Goal: Task Accomplishment & Management: Manage account settings

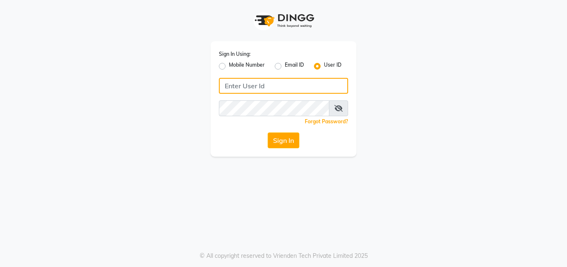
click at [249, 87] on input "Username" at bounding box center [283, 86] width 129 height 16
type input "Perfectcare@123"
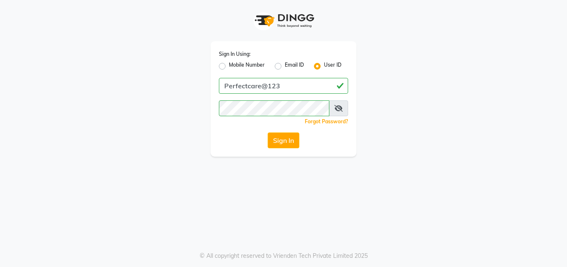
click at [336, 107] on icon at bounding box center [338, 108] width 8 height 7
click at [278, 142] on button "Sign In" at bounding box center [283, 140] width 32 height 16
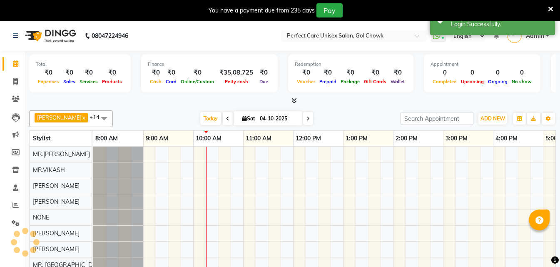
click at [550, 8] on icon at bounding box center [550, 8] width 5 height 7
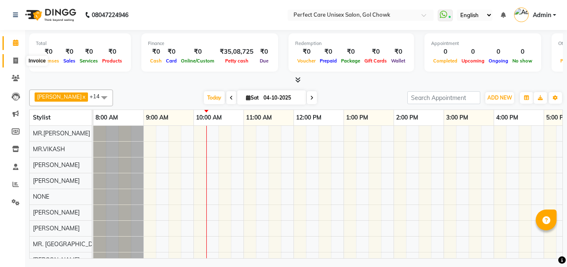
click at [16, 60] on icon at bounding box center [15, 60] width 5 height 6
select select "service"
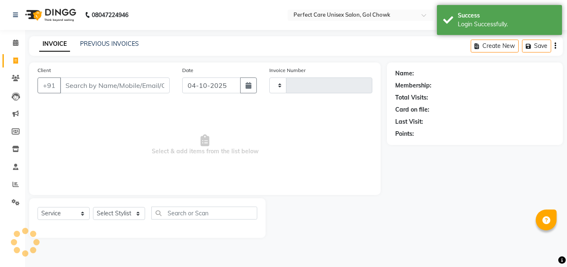
type input "4482"
select select "4751"
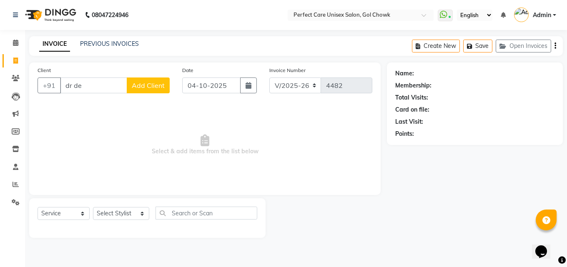
type input "dr [PERSON_NAME]"
drag, startPoint x: 106, startPoint y: 86, endPoint x: 64, endPoint y: 85, distance: 42.5
click at [64, 85] on input "dr [PERSON_NAME]" at bounding box center [93, 85] width 67 height 16
click at [19, 79] on icon at bounding box center [16, 78] width 8 height 6
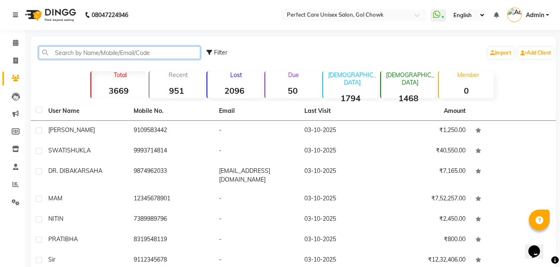
click at [104, 48] on input "text" at bounding box center [120, 52] width 162 height 13
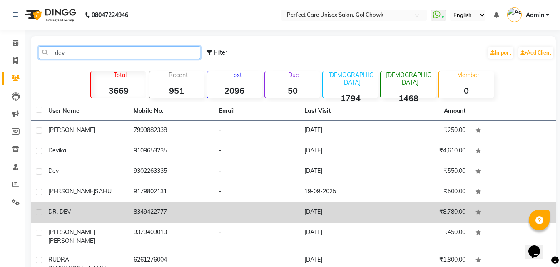
type input "dev"
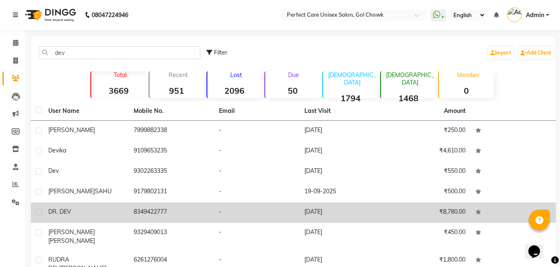
drag, startPoint x: 128, startPoint y: 212, endPoint x: 205, endPoint y: 217, distance: 77.2
click at [205, 217] on tr "DR. DEV 8349422777 - [DATE] ₹8,780.00" at bounding box center [293, 212] width 525 height 20
copy tr "8349422777"
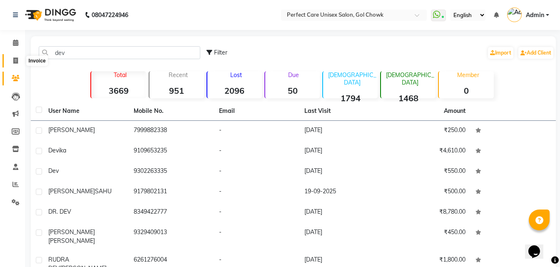
click at [19, 60] on span at bounding box center [15, 61] width 15 height 10
select select "service"
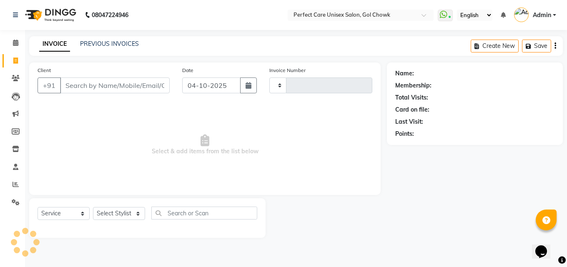
type input "4482"
select select "4751"
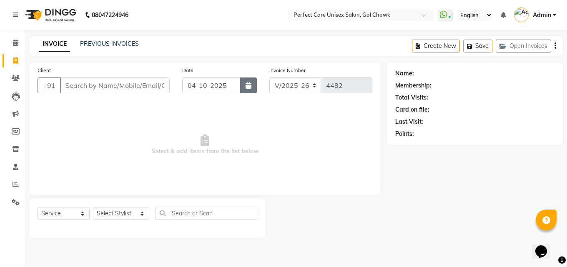
click at [248, 85] on icon "button" at bounding box center [248, 85] width 6 height 7
select select "10"
select select "2025"
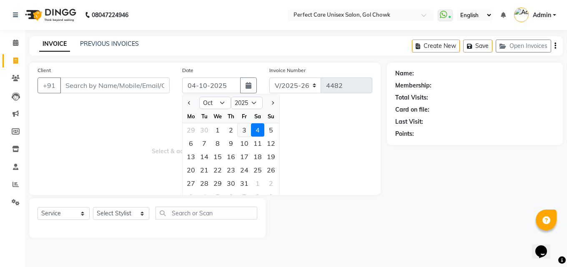
click at [242, 130] on div "3" at bounding box center [243, 129] width 13 height 13
type input "03-10-2025"
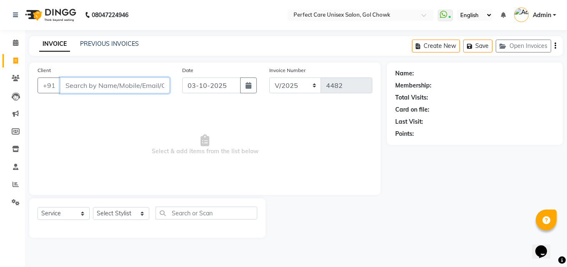
click at [119, 88] on input "Client" at bounding box center [115, 85] width 110 height 16
paste input "8349422777"
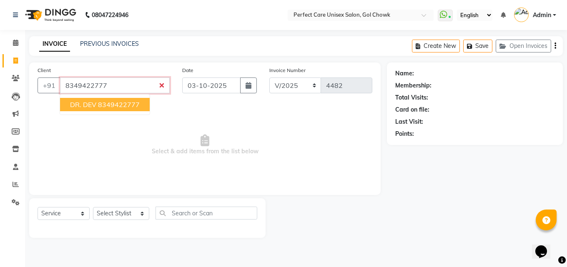
click at [127, 107] on ngb-highlight "8349422777" at bounding box center [119, 104] width 42 height 8
type input "8349422777"
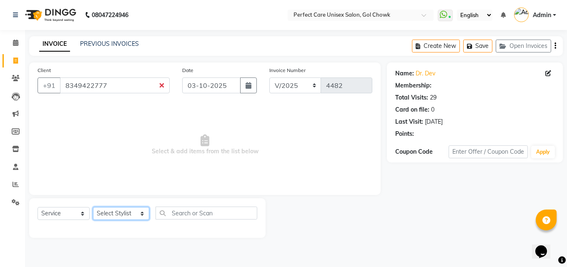
select select "1: Object"
click at [110, 211] on select "Select Stylist MISS. [PERSON_NAME] [PERSON_NAME] MISS [PERSON_NAME] MISS [PERSO…" at bounding box center [121, 213] width 56 height 13
select select "78640"
click at [93, 207] on select "Select Stylist MISS. [PERSON_NAME] [PERSON_NAME] MISS [PERSON_NAME] MISS [PERSO…" at bounding box center [121, 213] width 56 height 13
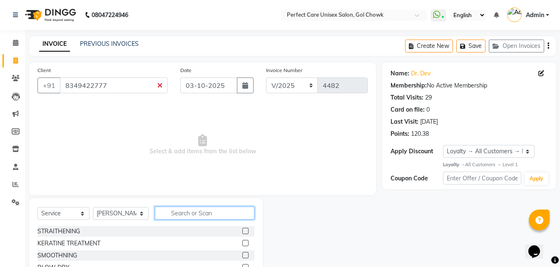
click at [186, 211] on input "text" at bounding box center [204, 213] width 99 height 13
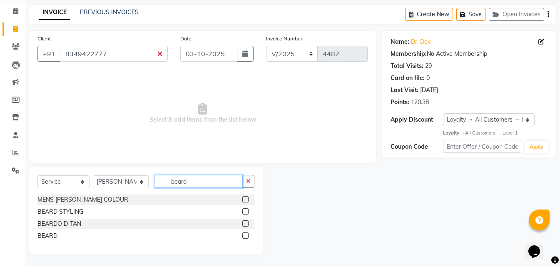
type input "beard"
click at [244, 232] on label at bounding box center [245, 235] width 6 height 6
click at [244, 233] on input "checkbox" at bounding box center [244, 235] width 5 height 5
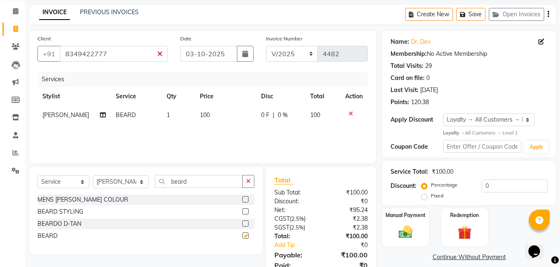
checkbox input "false"
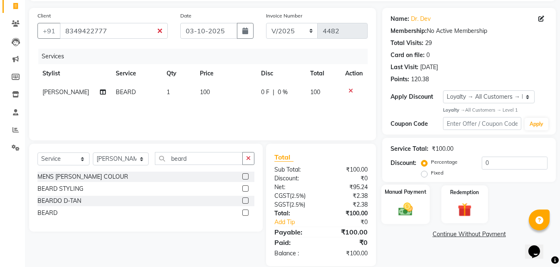
scroll to position [66, 0]
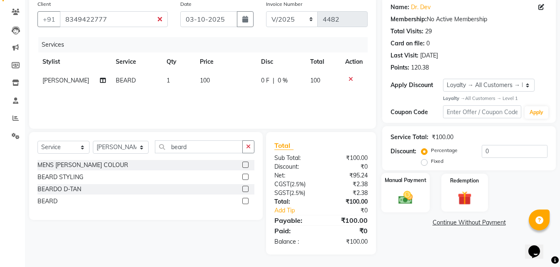
click at [423, 201] on div "Manual Payment" at bounding box center [406, 193] width 48 height 40
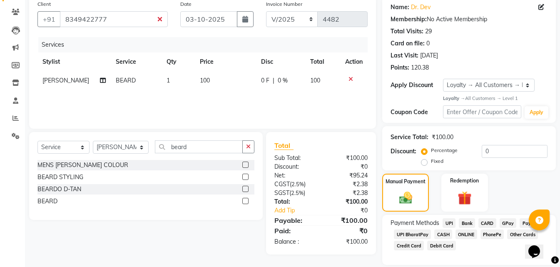
click at [445, 234] on span "CASH" at bounding box center [443, 235] width 18 height 10
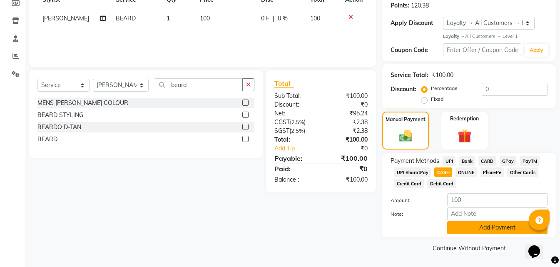
click at [492, 227] on button "Add Payment" at bounding box center [497, 227] width 100 height 13
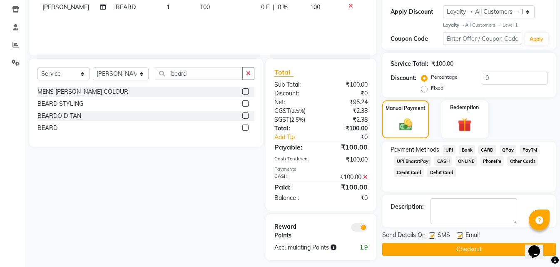
scroll to position [145, 0]
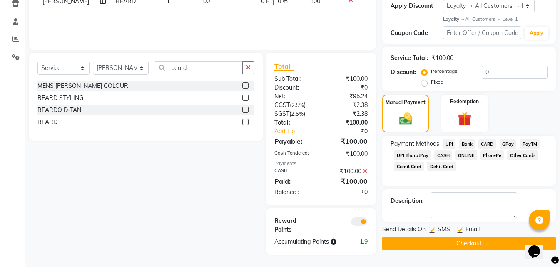
click at [426, 244] on button "Checkout" at bounding box center [469, 243] width 174 height 13
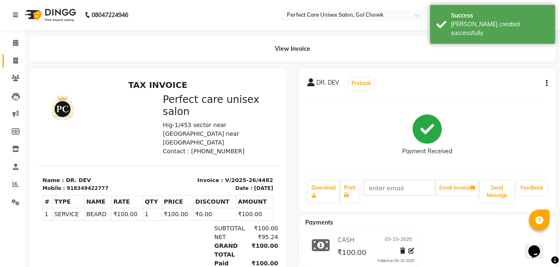
click at [19, 66] on link "Invoice" at bounding box center [12, 61] width 20 height 14
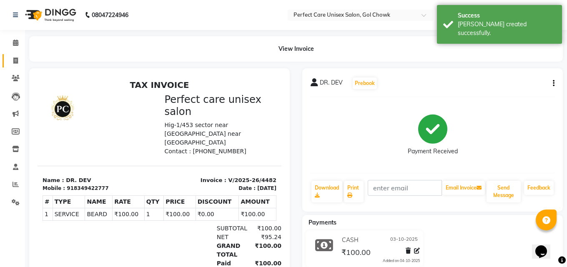
select select "4751"
select select "service"
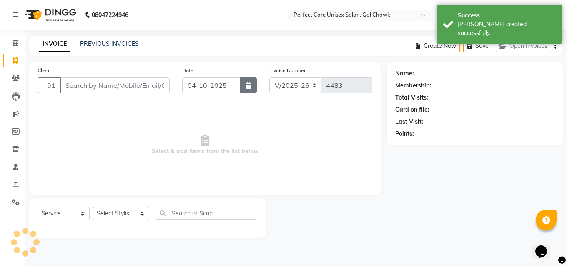
click at [247, 84] on icon "button" at bounding box center [248, 85] width 6 height 7
select select "10"
select select "2025"
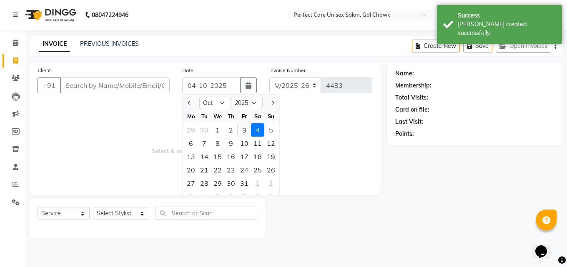
click at [242, 130] on div "3" at bounding box center [243, 129] width 13 height 13
type input "03-10-2025"
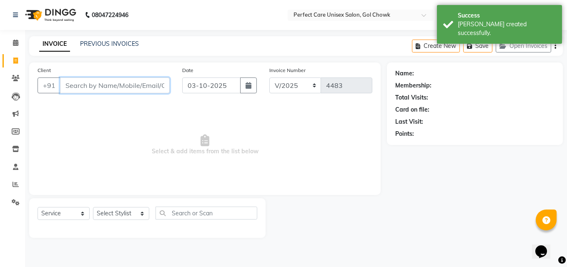
click at [130, 87] on input "Client" at bounding box center [115, 85] width 110 height 16
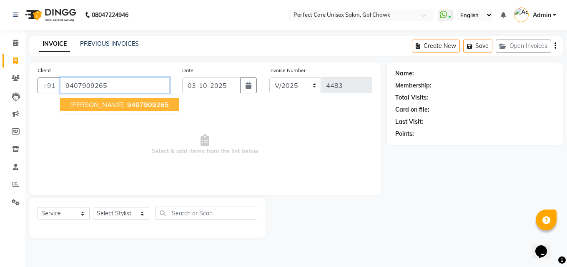
type input "9407909265"
click at [142, 105] on span "9407909265" at bounding box center [148, 104] width 42 height 8
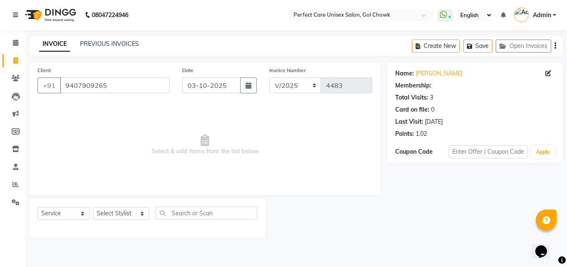
select select "1: Object"
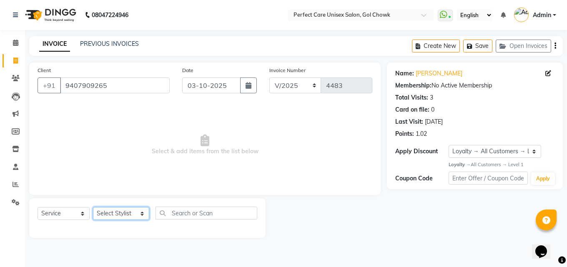
click at [114, 212] on select "Select Stylist MISS. [PERSON_NAME] [PERSON_NAME] MISS [PERSON_NAME] MISS [PERSO…" at bounding box center [121, 213] width 56 height 13
select select "52316"
click at [93, 207] on select "Select Stylist MISS. [PERSON_NAME] [PERSON_NAME] MISS [PERSON_NAME] MISS [PERSO…" at bounding box center [121, 213] width 56 height 13
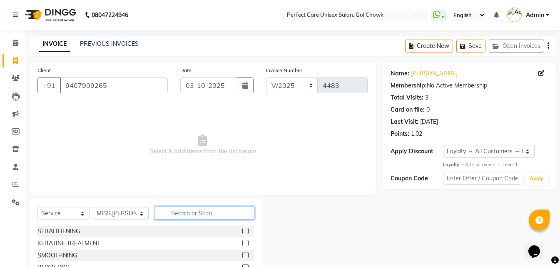
click at [188, 217] on input "text" at bounding box center [204, 213] width 99 height 13
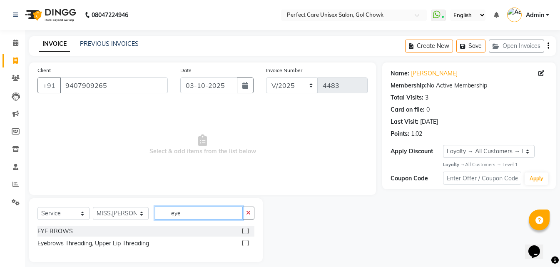
type input "eye"
click at [247, 243] on label at bounding box center [245, 243] width 6 height 6
click at [247, 243] on input "checkbox" at bounding box center [244, 243] width 5 height 5
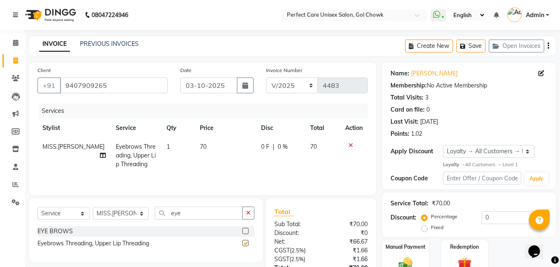
checkbox input "false"
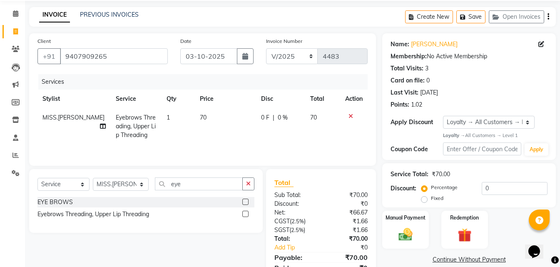
scroll to position [66, 0]
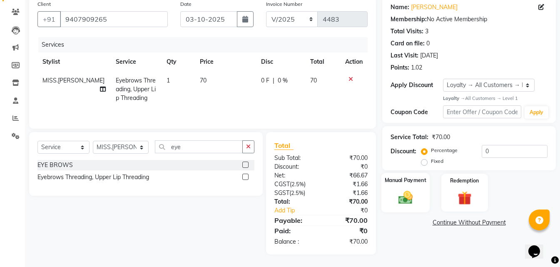
click at [419, 196] on div "Manual Payment" at bounding box center [406, 193] width 48 height 40
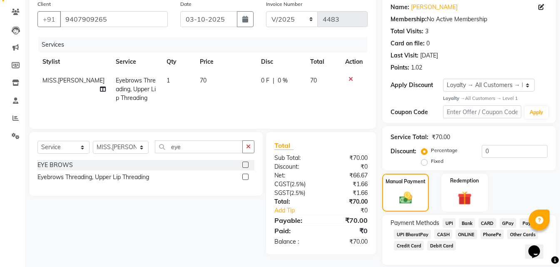
click at [463, 233] on span "ONLINE" at bounding box center [467, 235] width 22 height 10
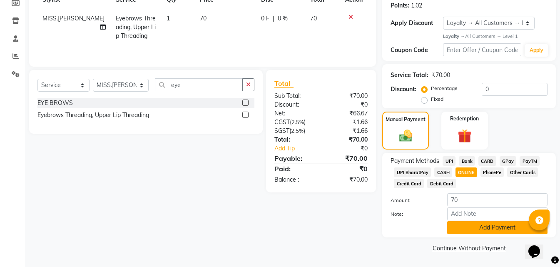
click at [466, 224] on button "Add Payment" at bounding box center [497, 227] width 100 height 13
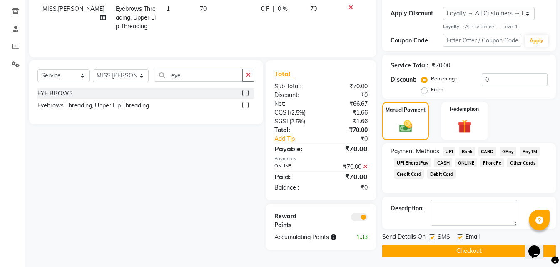
scroll to position [141, 0]
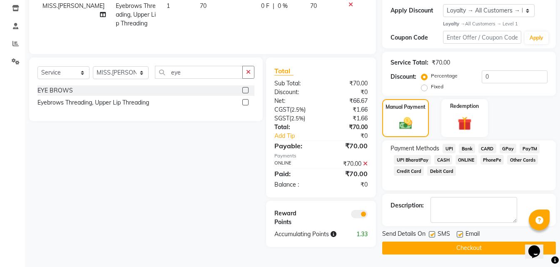
click at [449, 245] on button "Checkout" at bounding box center [469, 248] width 174 height 13
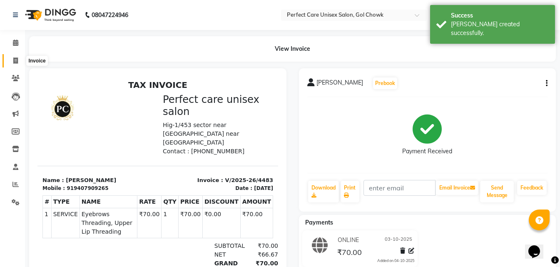
click at [13, 58] on icon at bounding box center [15, 60] width 5 height 6
select select "service"
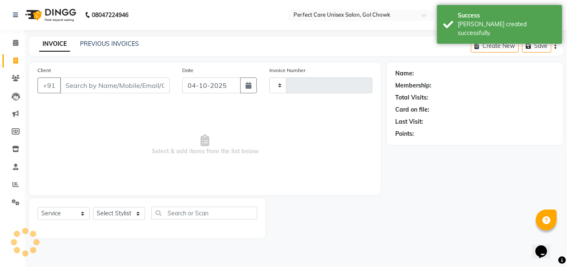
type input "4484"
select select "4751"
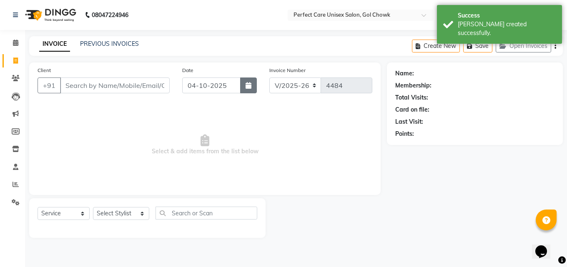
click at [254, 82] on button "button" at bounding box center [248, 85] width 17 height 16
select select "10"
select select "2025"
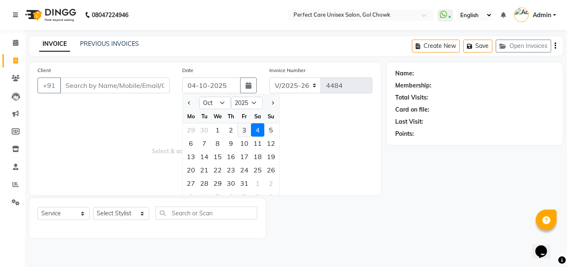
click at [247, 132] on div "3" at bounding box center [243, 129] width 13 height 13
type input "03-10-2025"
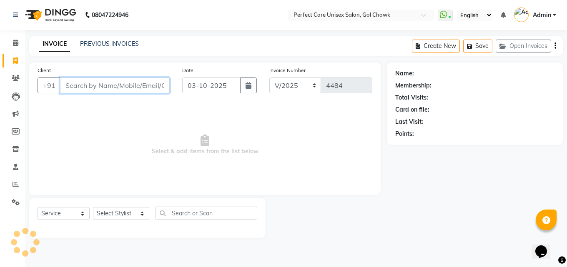
drag, startPoint x: 144, startPoint y: 79, endPoint x: 139, endPoint y: 85, distance: 7.7
click at [142, 80] on input "Client" at bounding box center [115, 85] width 110 height 16
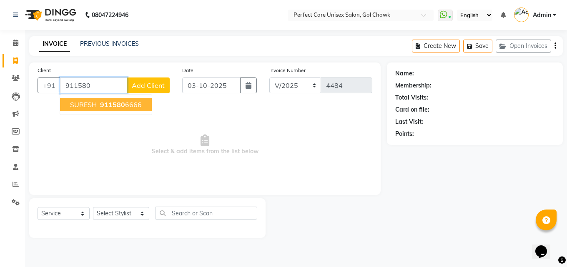
click at [121, 108] on span "911580" at bounding box center [112, 104] width 25 height 8
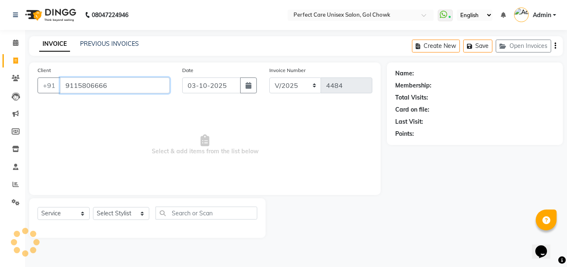
type input "9115806666"
select select "1: Object"
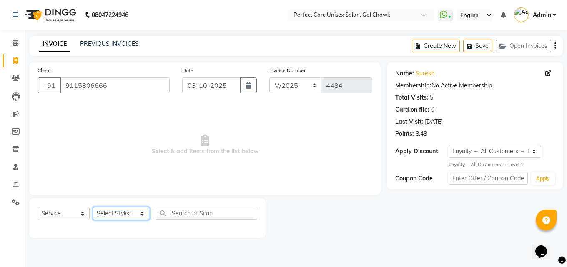
click at [114, 215] on select "Select Stylist MISS. [PERSON_NAME] [PERSON_NAME] MISS [PERSON_NAME] MISS [PERSO…" at bounding box center [121, 213] width 56 height 13
select select "78640"
click at [93, 207] on select "Select Stylist MISS. [PERSON_NAME] [PERSON_NAME] MISS [PERSON_NAME] MISS [PERSO…" at bounding box center [121, 213] width 56 height 13
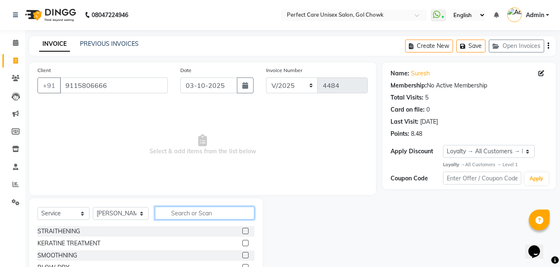
click at [220, 213] on input "text" at bounding box center [204, 213] width 99 height 13
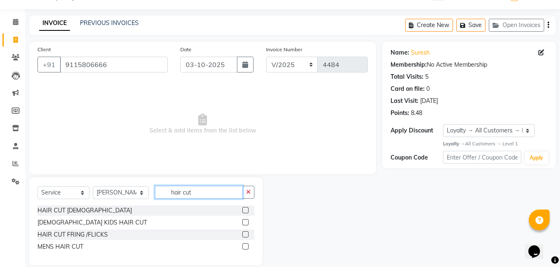
scroll to position [32, 0]
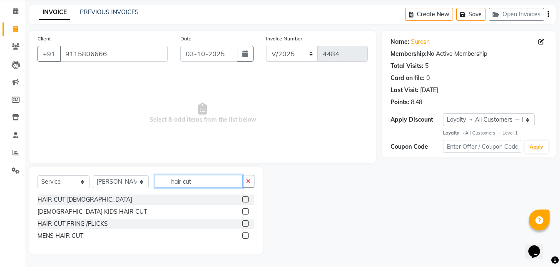
type input "hair cut"
click at [247, 236] on label at bounding box center [245, 235] width 6 height 6
click at [247, 236] on input "checkbox" at bounding box center [244, 235] width 5 height 5
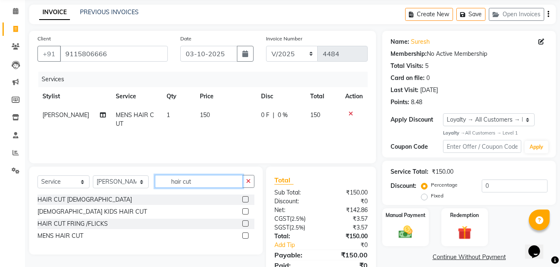
checkbox input "false"
drag, startPoint x: 160, startPoint y: 185, endPoint x: 150, endPoint y: 185, distance: 10.4
click at [150, 185] on div "Select Service Product Membership Package Voucher Prepaid Gift Card Select Styl…" at bounding box center [145, 185] width 217 height 20
type input "beard"
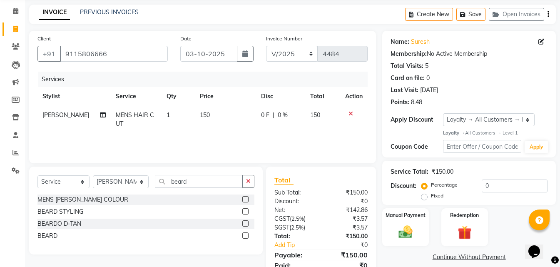
click at [246, 237] on label at bounding box center [245, 235] width 6 height 6
click at [246, 237] on input "checkbox" at bounding box center [244, 235] width 5 height 5
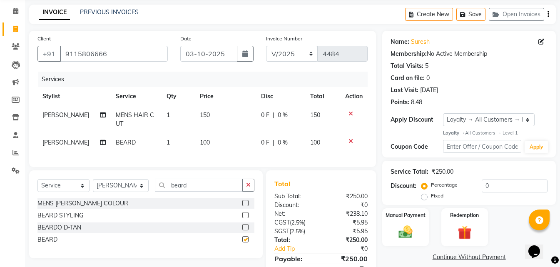
checkbox input "false"
click at [203, 115] on span "150" at bounding box center [205, 114] width 10 height 7
select select "78640"
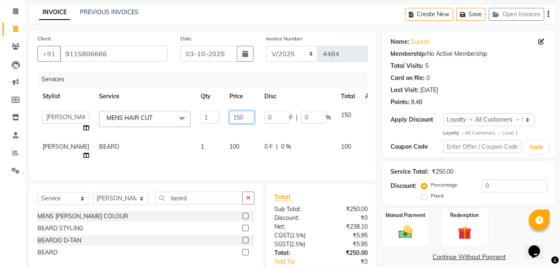
click at [189, 113] on tr "MISS. [PERSON_NAME] [PERSON_NAME] MISS [PERSON_NAME] MISS [PERSON_NAME] MISS PI…" at bounding box center [212, 122] width 350 height 32
type input "200"
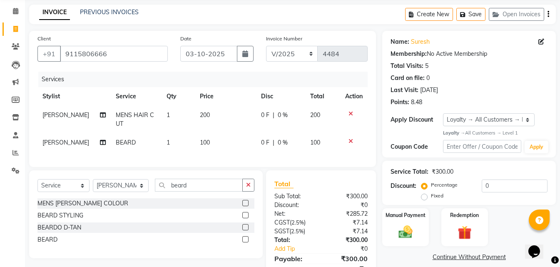
click at [216, 157] on div "Services Stylist Service Qty Price Disc Total Action [PERSON_NAME] MENS HAIR CU…" at bounding box center [202, 115] width 330 height 87
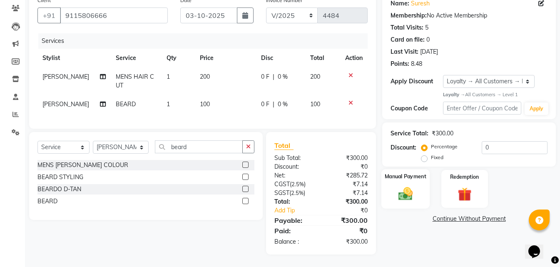
scroll to position [76, 0]
click at [406, 187] on img at bounding box center [405, 194] width 23 height 17
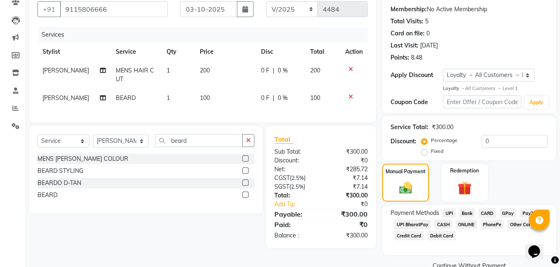
click at [464, 225] on span "ONLINE" at bounding box center [467, 225] width 22 height 10
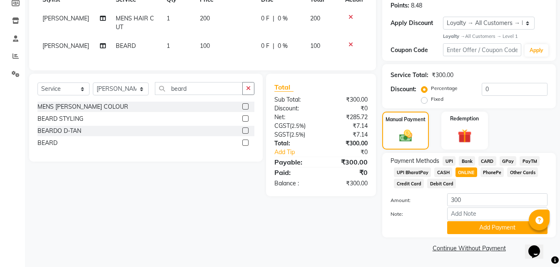
click at [464, 225] on button "Add Payment" at bounding box center [497, 227] width 100 height 13
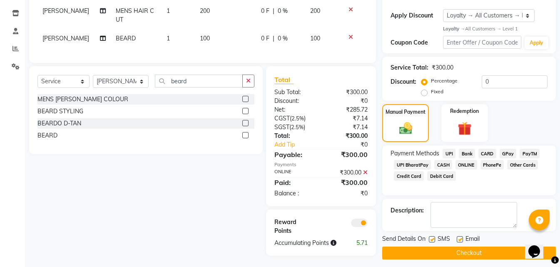
scroll to position [143, 0]
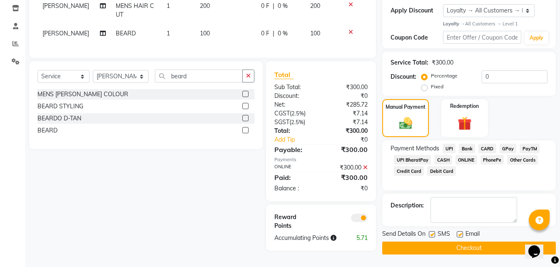
click at [458, 243] on button "Checkout" at bounding box center [469, 248] width 174 height 13
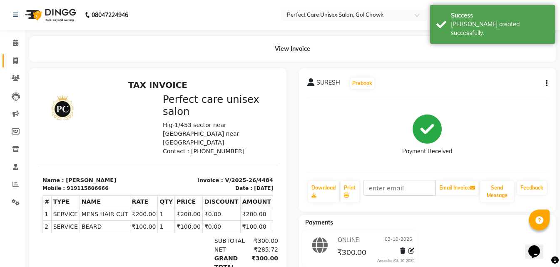
click at [16, 61] on icon at bounding box center [15, 60] width 5 height 6
select select "service"
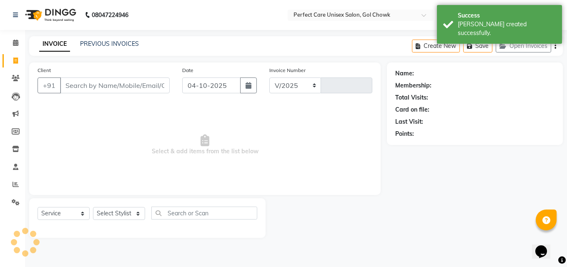
select select "4751"
type input "4485"
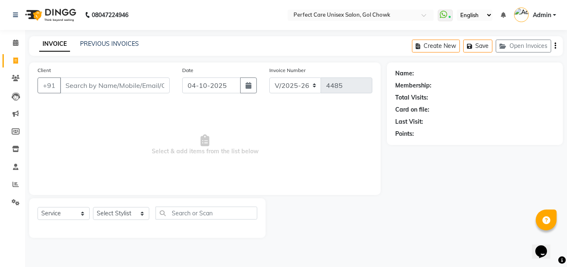
click at [90, 40] on div "PREVIOUS INVOICES" at bounding box center [109, 44] width 59 height 9
click at [90, 42] on link "PREVIOUS INVOICES" at bounding box center [109, 43] width 59 height 7
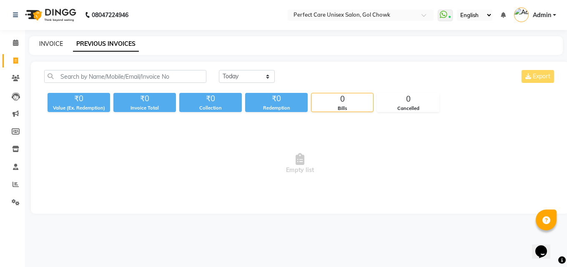
click at [53, 42] on link "INVOICE" at bounding box center [51, 43] width 24 height 7
select select "4751"
select select "service"
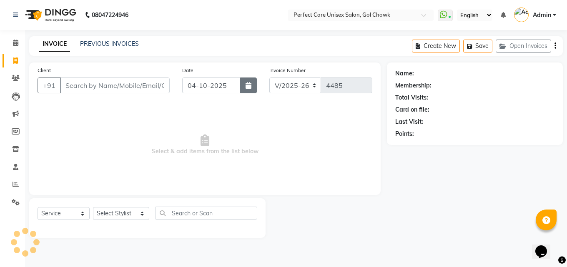
click at [244, 87] on button "button" at bounding box center [248, 85] width 17 height 16
select select "10"
select select "2025"
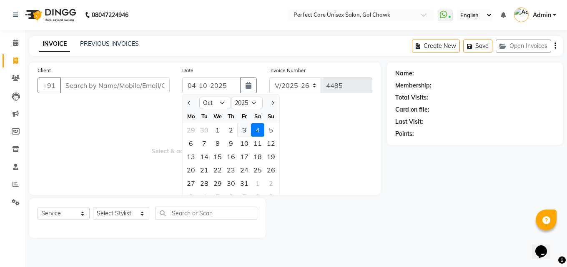
click at [241, 132] on div "3" at bounding box center [243, 129] width 13 height 13
type input "03-10-2025"
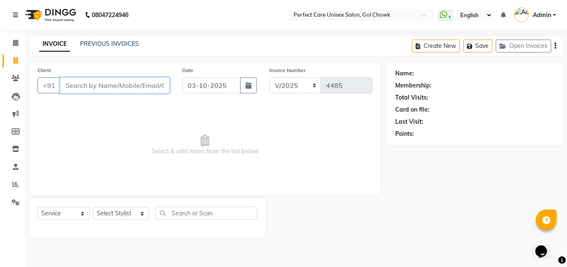
click at [127, 85] on input "Client" at bounding box center [115, 85] width 110 height 16
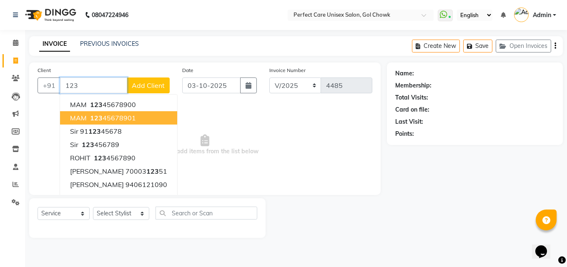
click at [113, 124] on button "MAM 123 45678901" at bounding box center [118, 117] width 117 height 13
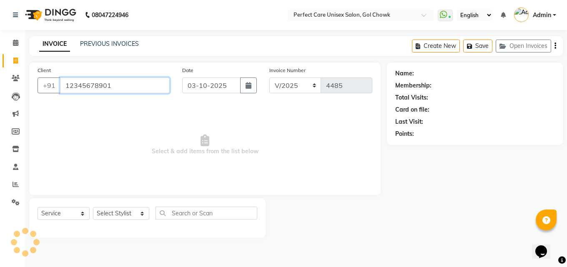
type input "12345678901"
click at [126, 217] on select "Select Stylist MISS. [PERSON_NAME] [PERSON_NAME] MISS [PERSON_NAME] MISS [PERSO…" at bounding box center [121, 213] width 56 height 13
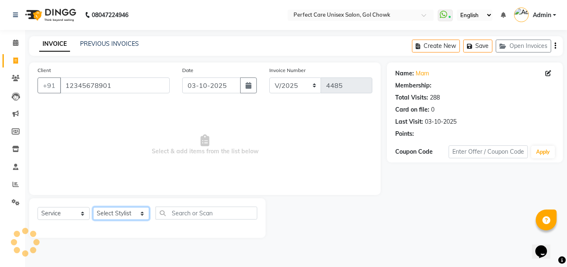
select select "1: Object"
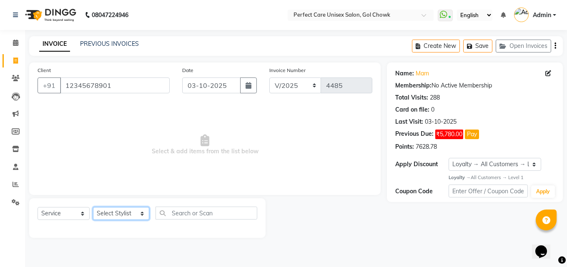
select select "70841"
click at [93, 207] on select "Select Stylist MISS. [PERSON_NAME] [PERSON_NAME] MISS [PERSON_NAME] MISS [PERSO…" at bounding box center [121, 213] width 56 height 13
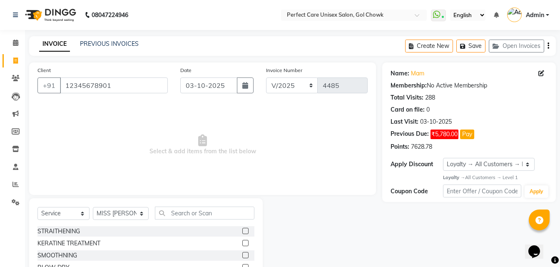
click at [195, 222] on div "Select Service Product Membership Package Voucher Prepaid Gift Card Select Styl…" at bounding box center [145, 217] width 217 height 20
click at [194, 220] on div "Select Service Product Membership Package Voucher Prepaid Gift Card Select Styl…" at bounding box center [145, 217] width 217 height 20
click at [197, 209] on input "text" at bounding box center [204, 213] width 99 height 13
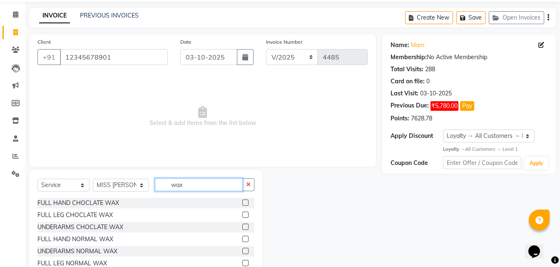
scroll to position [67, 0]
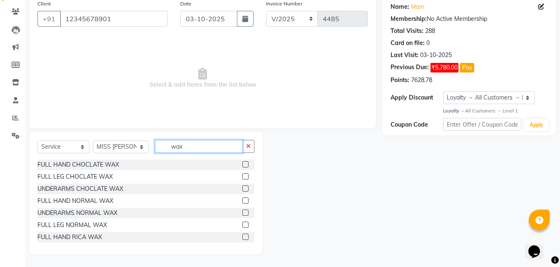
type input "wax"
click at [242, 236] on label at bounding box center [245, 237] width 6 height 6
click at [242, 236] on input "checkbox" at bounding box center [244, 237] width 5 height 5
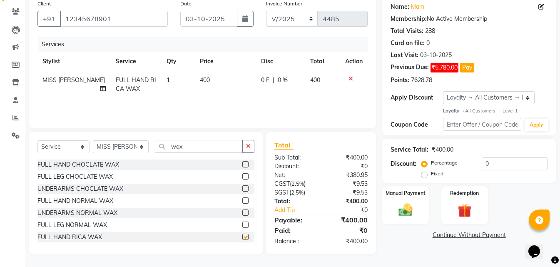
checkbox input "false"
click at [242, 226] on label at bounding box center [245, 225] width 6 height 6
click at [242, 226] on input "checkbox" at bounding box center [244, 224] width 5 height 5
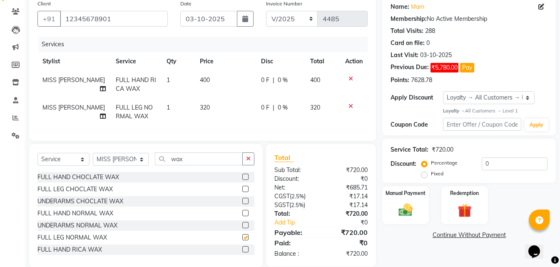
checkbox input "false"
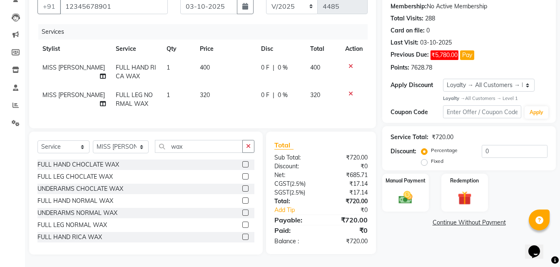
scroll to position [85, 0]
click at [350, 91] on icon at bounding box center [351, 94] width 5 height 6
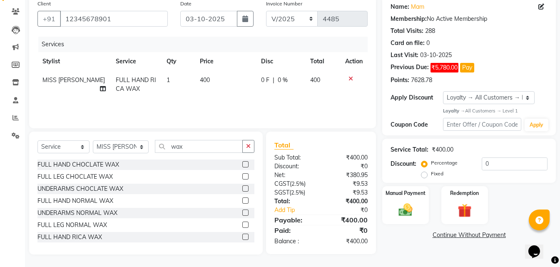
click at [200, 80] on span "400" at bounding box center [205, 79] width 10 height 7
select select "70841"
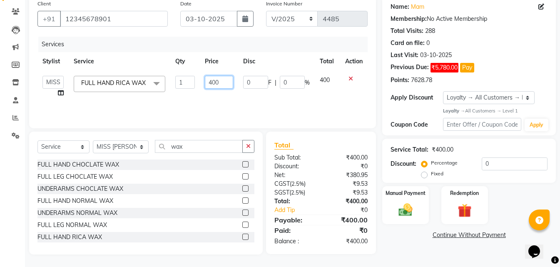
drag, startPoint x: 222, startPoint y: 81, endPoint x: 209, endPoint y: 85, distance: 13.7
click at [209, 85] on input "400" at bounding box center [219, 82] width 28 height 13
type input "530"
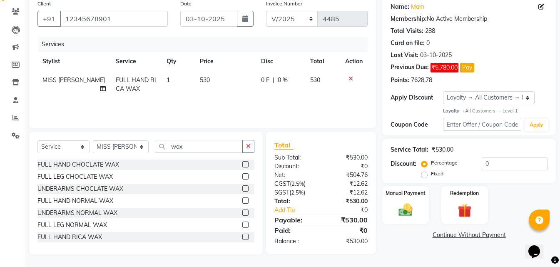
click at [274, 105] on div "Services Stylist Service Qty Price Disc Total Action MISS SUDHA FULL HAND RICA …" at bounding box center [202, 78] width 330 height 83
click at [412, 195] on label "Manual Payment" at bounding box center [406, 193] width 42 height 8
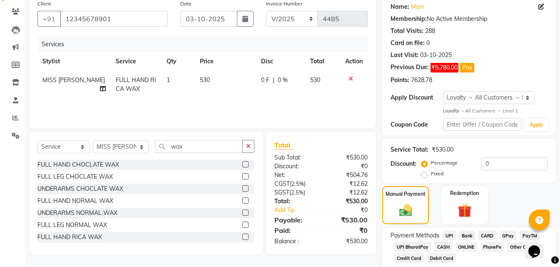
scroll to position [107, 0]
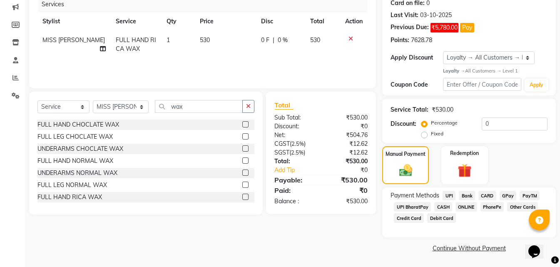
click at [464, 210] on span "ONLINE" at bounding box center [467, 207] width 22 height 10
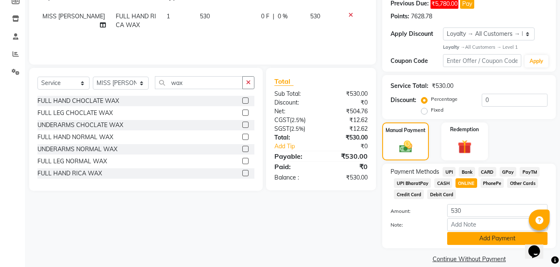
scroll to position [141, 0]
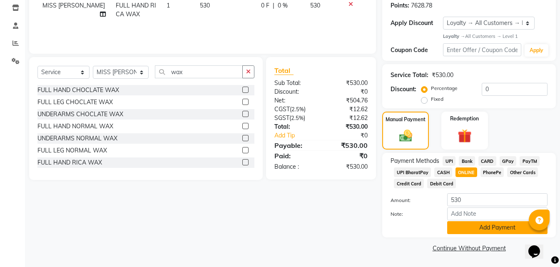
click at [482, 226] on button "Add Payment" at bounding box center [497, 227] width 100 height 13
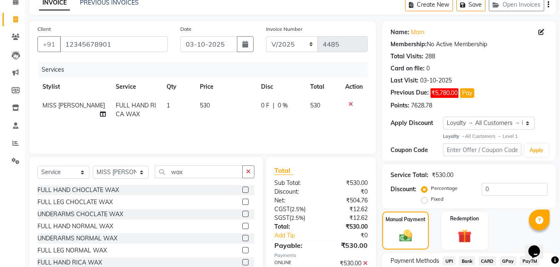
scroll to position [154, 0]
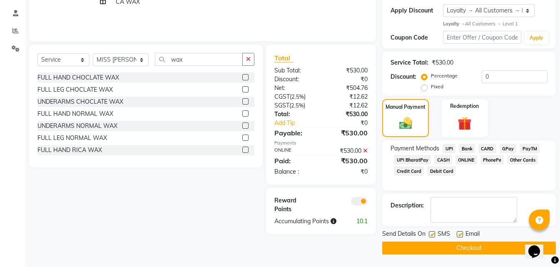
click at [455, 247] on button "Checkout" at bounding box center [469, 248] width 174 height 13
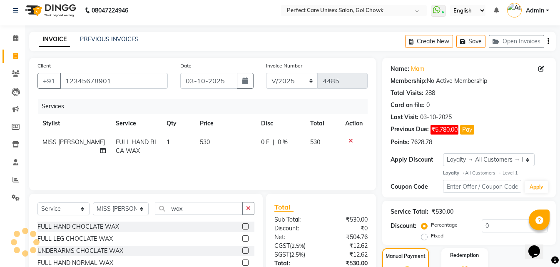
scroll to position [0, 0]
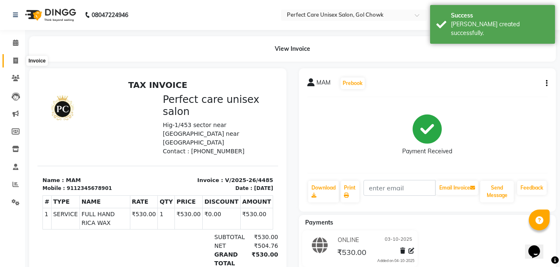
click at [10, 60] on span at bounding box center [15, 61] width 15 height 10
select select "service"
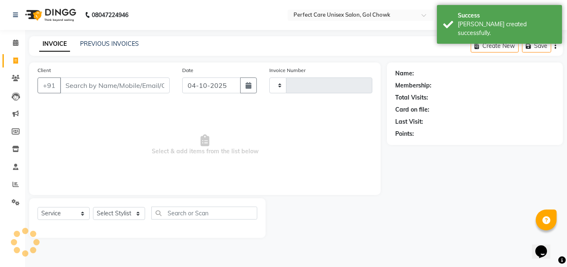
type input "4486"
select select "4751"
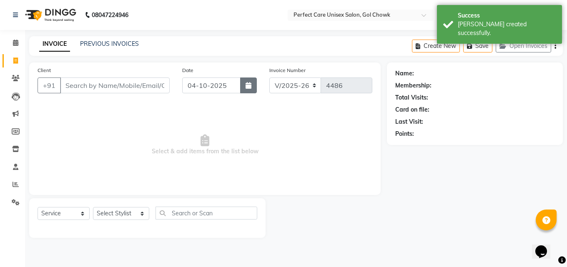
click at [244, 87] on button "button" at bounding box center [248, 85] width 17 height 16
select select "10"
select select "2025"
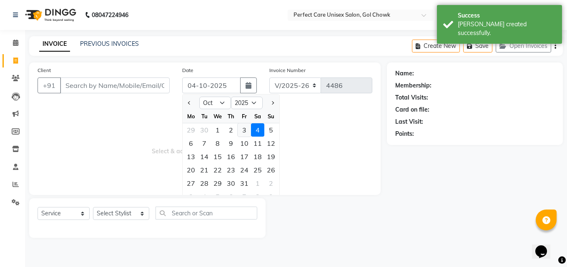
click at [245, 129] on div "3" at bounding box center [243, 129] width 13 height 13
type input "03-10-2025"
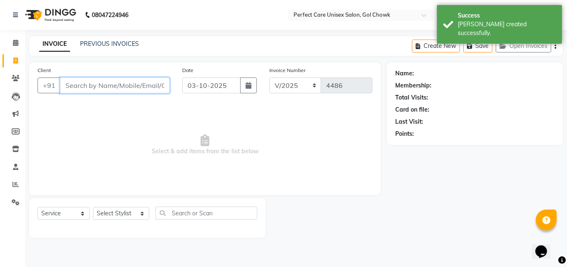
click at [133, 91] on input "Client" at bounding box center [115, 85] width 110 height 16
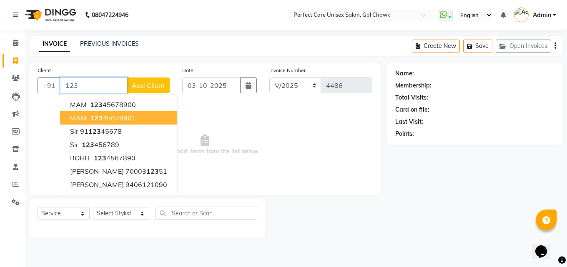
click at [93, 118] on span "123" at bounding box center [96, 118] width 12 height 8
type input "12345678901"
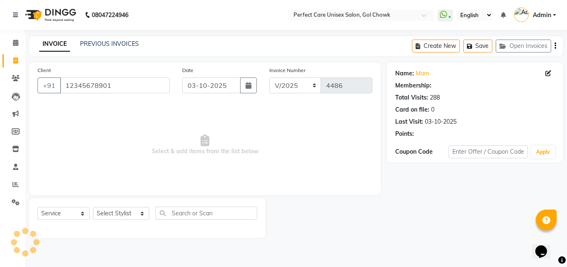
select select "1: Object"
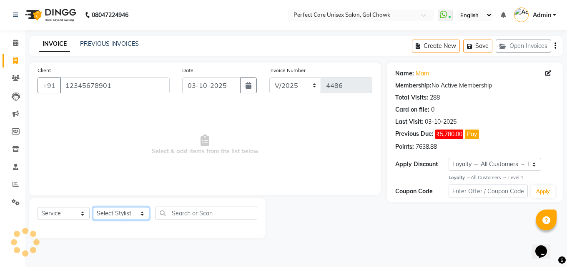
click at [122, 215] on select "Select Stylist MISS. [PERSON_NAME] [PERSON_NAME] MISS [PERSON_NAME] MISS [PERSO…" at bounding box center [121, 213] width 56 height 13
select select "86172"
click at [93, 207] on select "Select Stylist MISS. [PERSON_NAME] [PERSON_NAME] MISS [PERSON_NAME] MISS [PERSO…" at bounding box center [121, 213] width 56 height 13
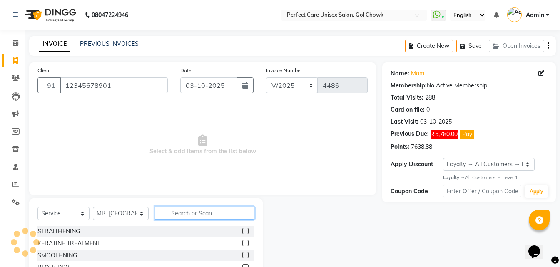
click at [192, 212] on input "text" at bounding box center [204, 213] width 99 height 13
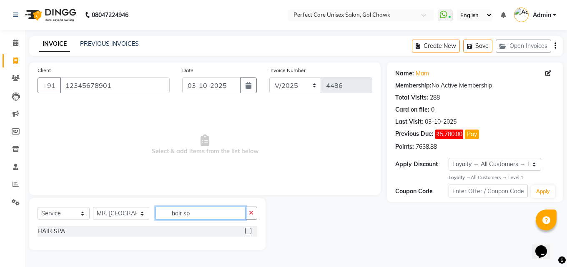
type input "hair sp"
click at [248, 229] on label at bounding box center [248, 231] width 6 height 6
click at [248, 229] on input "checkbox" at bounding box center [247, 231] width 5 height 5
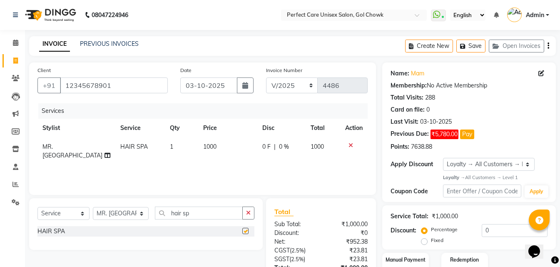
checkbox input "false"
click at [205, 149] on span "1000" at bounding box center [209, 146] width 13 height 7
select select "86172"
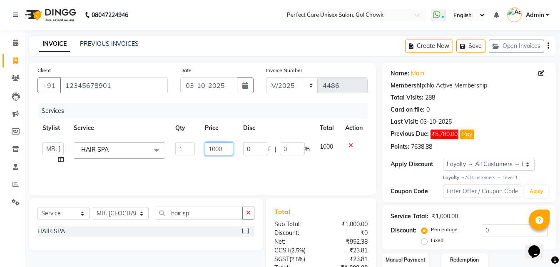
drag, startPoint x: 227, startPoint y: 149, endPoint x: 199, endPoint y: 155, distance: 28.9
click at [199, 155] on tr "MISS. [PERSON_NAME] [PERSON_NAME] MISS [PERSON_NAME] MISS [PERSON_NAME] MISS PI…" at bounding box center [202, 153] width 330 height 32
type input "1250"
click at [242, 171] on div "Services Stylist Service Qty Price Disc Total Action MISS. [PERSON_NAME] [PERSO…" at bounding box center [202, 144] width 330 height 83
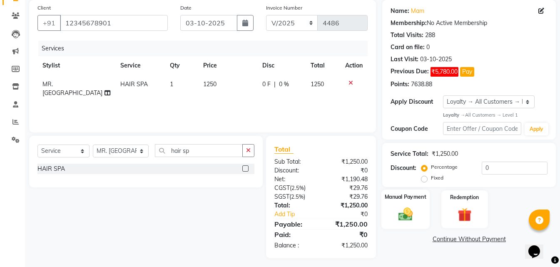
scroll to position [66, 0]
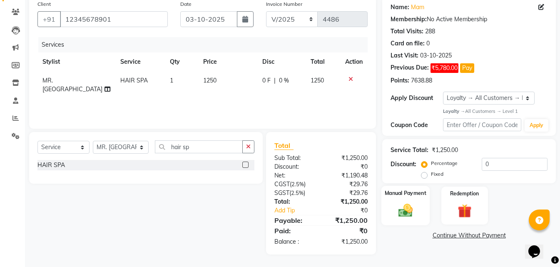
click at [419, 206] on div "Manual Payment" at bounding box center [406, 206] width 48 height 40
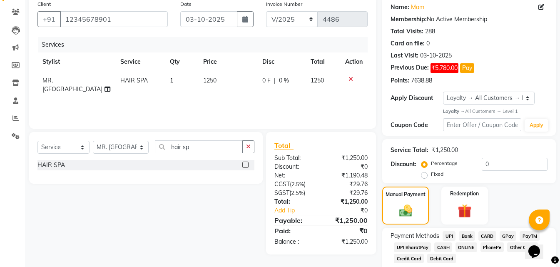
click at [459, 248] on span "ONLINE" at bounding box center [467, 247] width 22 height 10
click at [445, 245] on span "CASH" at bounding box center [443, 247] width 18 height 10
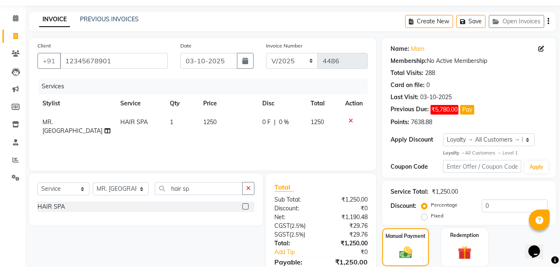
scroll to position [141, 0]
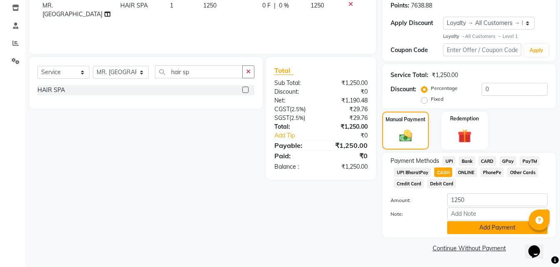
click at [456, 231] on button "Add Payment" at bounding box center [497, 227] width 100 height 13
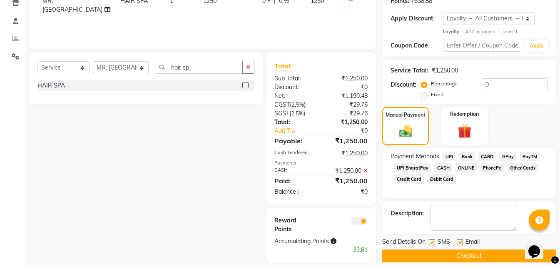
scroll to position [154, 0]
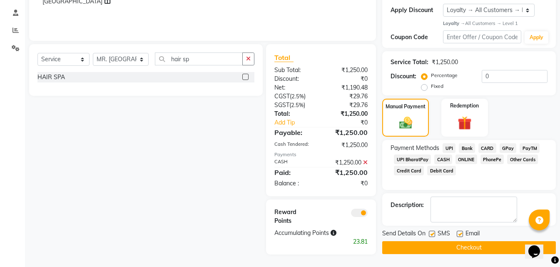
click at [445, 247] on button "Checkout" at bounding box center [469, 247] width 174 height 13
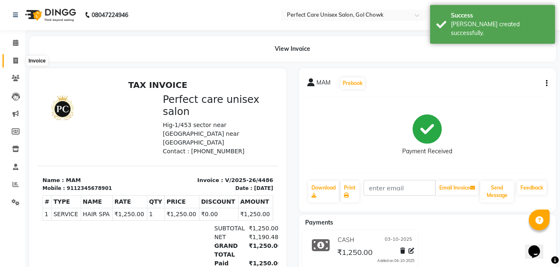
click at [13, 63] on icon at bounding box center [15, 60] width 5 height 6
select select "service"
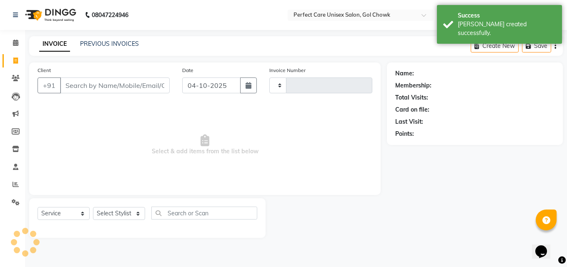
type input "4487"
select select "4751"
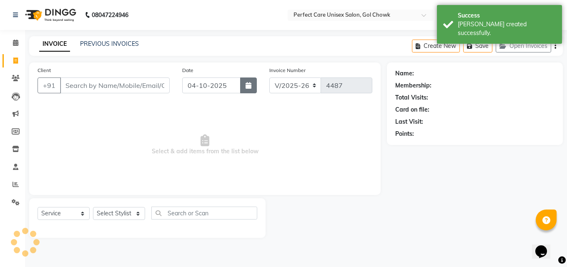
click at [250, 88] on icon "button" at bounding box center [248, 85] width 6 height 7
select select "10"
select select "2025"
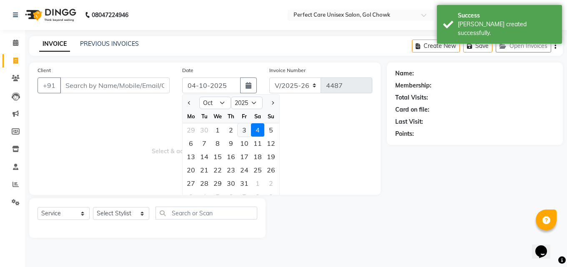
click at [246, 130] on div "3" at bounding box center [243, 129] width 13 height 13
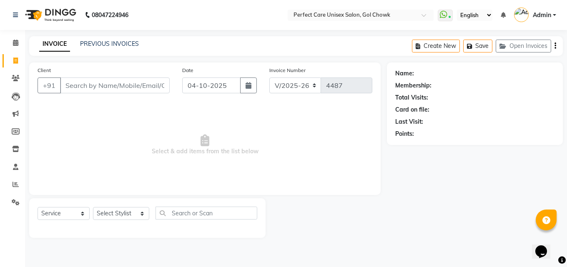
type input "03-10-2025"
click at [127, 89] on input "Client" at bounding box center [115, 85] width 110 height 16
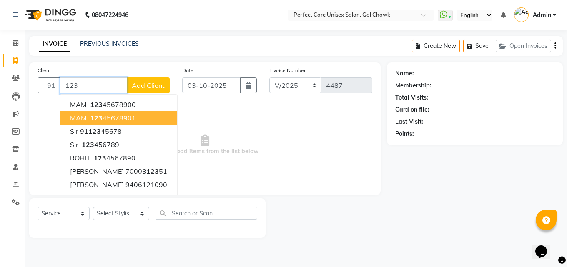
click at [115, 119] on ngb-highlight "123 45678901" at bounding box center [111, 118] width 47 height 8
type input "12345678901"
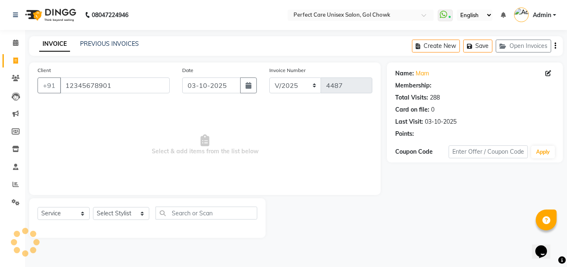
select select "1: Object"
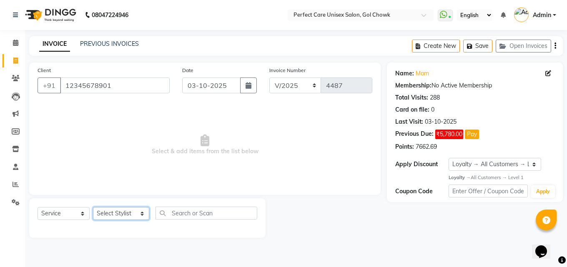
click at [130, 217] on select "Select Stylist MISS. [PERSON_NAME] [PERSON_NAME] MISS [PERSON_NAME] MISS [PERSO…" at bounding box center [121, 213] width 56 height 13
select select "78640"
click at [93, 207] on select "Select Stylist MISS. [PERSON_NAME] [PERSON_NAME] MISS [PERSON_NAME] MISS [PERSO…" at bounding box center [121, 213] width 56 height 13
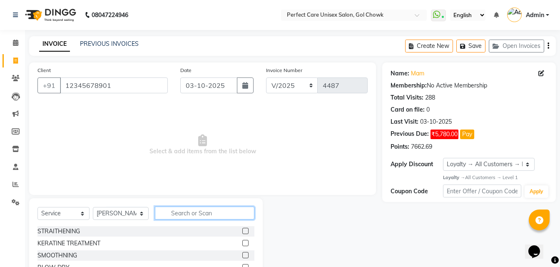
click at [192, 211] on input "text" at bounding box center [204, 213] width 99 height 13
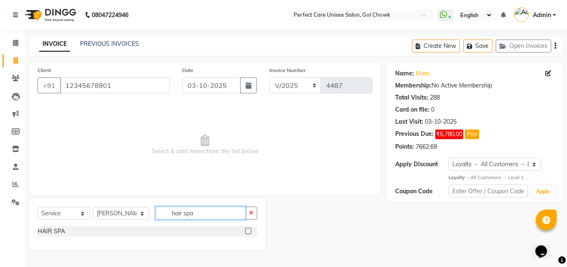
type input "hair spa"
click at [247, 233] on label at bounding box center [248, 231] width 6 height 6
click at [247, 233] on input "checkbox" at bounding box center [247, 231] width 5 height 5
checkbox input "true"
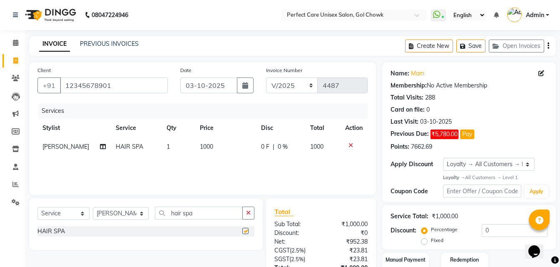
click at [204, 148] on span "1000" at bounding box center [206, 146] width 13 height 7
select select "78640"
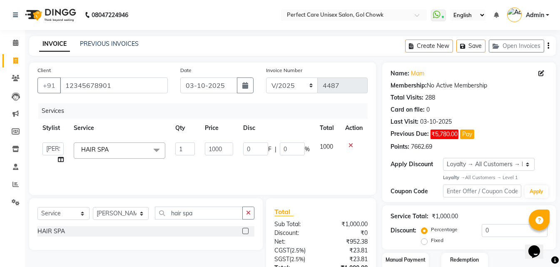
checkbox input "false"
drag, startPoint x: 223, startPoint y: 149, endPoint x: 195, endPoint y: 148, distance: 28.3
click at [195, 148] on tr "MISS. [PERSON_NAME] [PERSON_NAME] MISS [PERSON_NAME] MISS [PERSON_NAME] MISS PI…" at bounding box center [202, 153] width 330 height 32
type input "900"
click at [236, 165] on div "Services Stylist Service Qty Price Disc Total Action MISS. [PERSON_NAME] [PERSO…" at bounding box center [202, 144] width 330 height 83
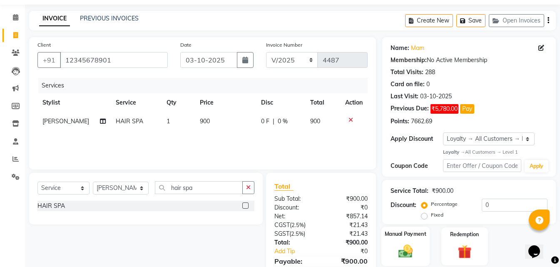
scroll to position [66, 0]
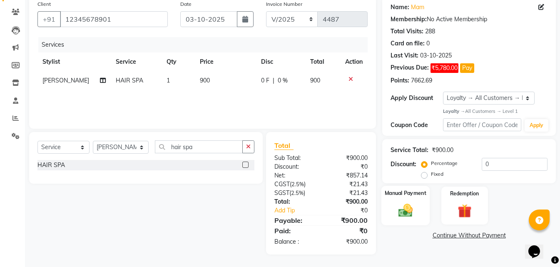
click at [405, 209] on img at bounding box center [405, 210] width 23 height 17
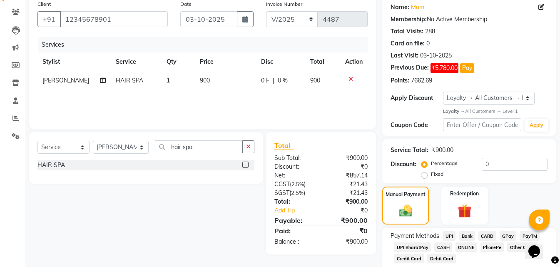
click at [448, 247] on span "CASH" at bounding box center [443, 247] width 18 height 10
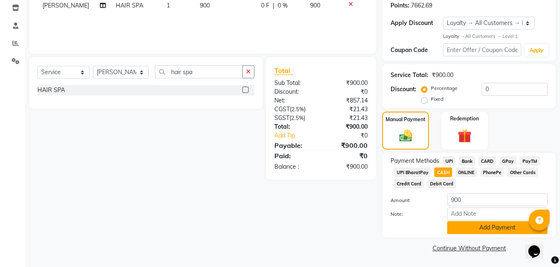
click at [467, 230] on button "Add Payment" at bounding box center [497, 227] width 100 height 13
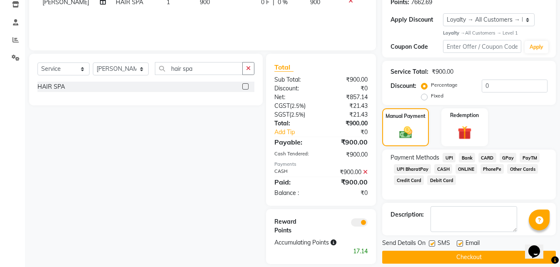
scroll to position [154, 0]
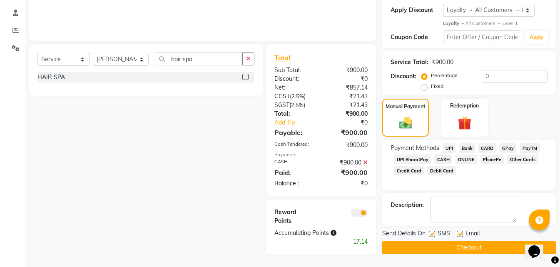
click at [446, 251] on button "Checkout" at bounding box center [469, 247] width 174 height 13
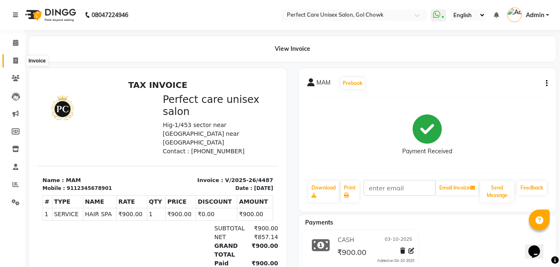
click at [12, 61] on span at bounding box center [15, 61] width 15 height 10
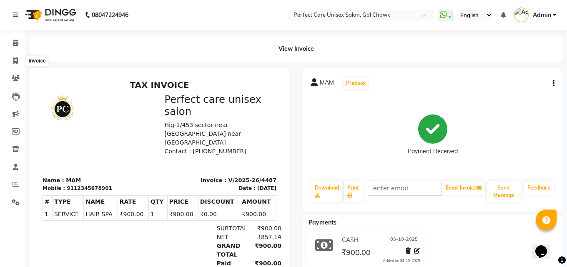
select select "4751"
select select "service"
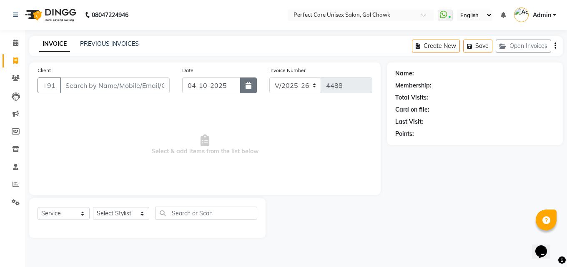
click at [251, 86] on button "button" at bounding box center [248, 85] width 17 height 16
select select "10"
select select "2025"
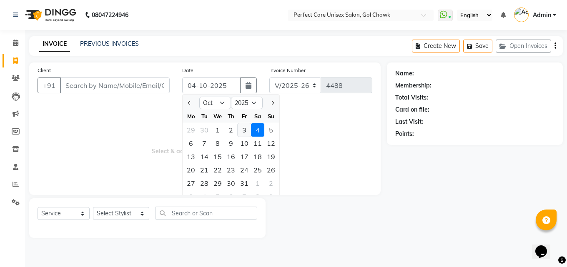
click at [247, 130] on div "3" at bounding box center [243, 129] width 13 height 13
type input "03-10-2025"
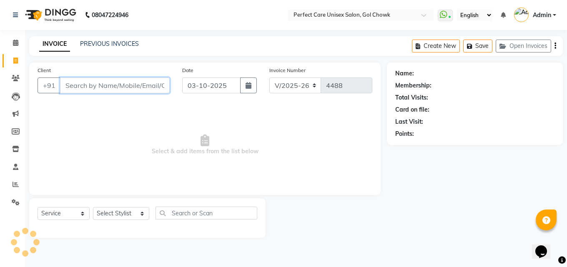
click at [143, 90] on input "Client" at bounding box center [115, 85] width 110 height 16
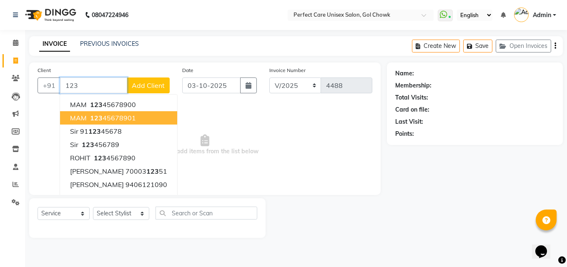
click at [140, 119] on button "MAM 123 45678901" at bounding box center [118, 117] width 117 height 13
type input "12345678901"
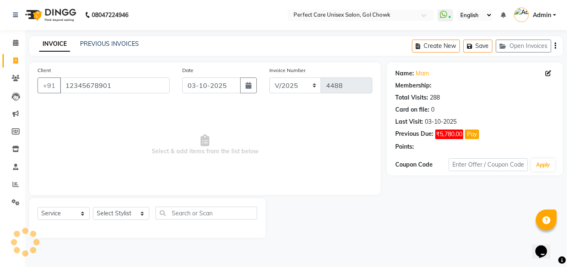
select select "1: Object"
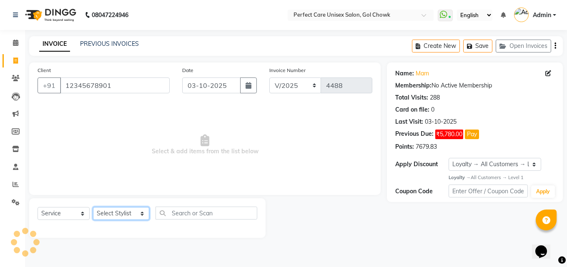
click at [125, 212] on select "Select Stylist MISS. [PERSON_NAME] [PERSON_NAME] MISS [PERSON_NAME] MISS [PERSO…" at bounding box center [121, 213] width 56 height 13
select select "70841"
click at [93, 207] on select "Select Stylist MISS. [PERSON_NAME] [PERSON_NAME] MISS [PERSON_NAME] MISS [PERSO…" at bounding box center [121, 213] width 56 height 13
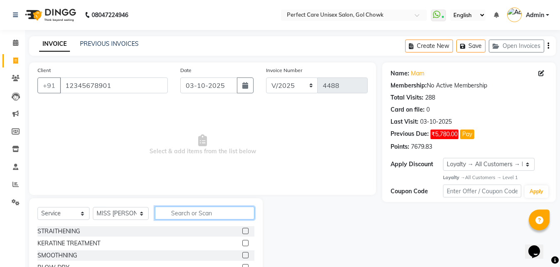
click at [184, 213] on input "text" at bounding box center [204, 213] width 99 height 13
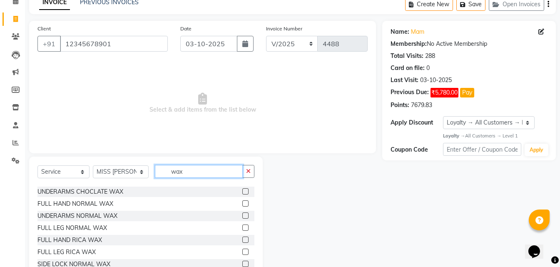
scroll to position [42, 0]
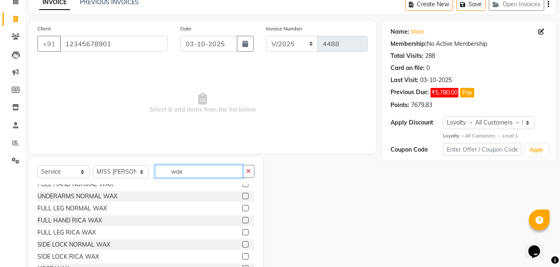
type input "wax"
click at [242, 220] on label at bounding box center [245, 220] width 6 height 6
click at [242, 220] on input "checkbox" at bounding box center [244, 220] width 5 height 5
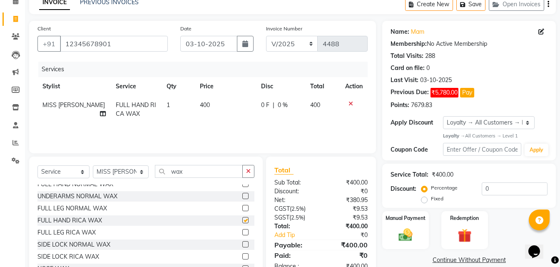
checkbox input "false"
click at [242, 245] on label at bounding box center [245, 244] width 6 height 6
click at [242, 245] on input "checkbox" at bounding box center [244, 244] width 5 height 5
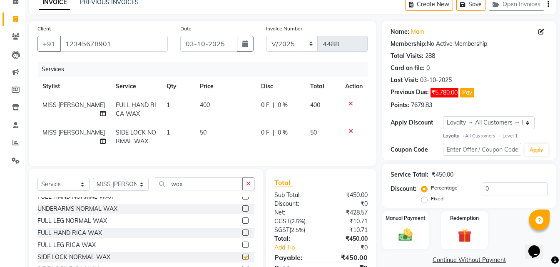
checkbox input "false"
click at [242, 248] on label at bounding box center [245, 245] width 6 height 6
click at [242, 248] on input "checkbox" at bounding box center [244, 244] width 5 height 5
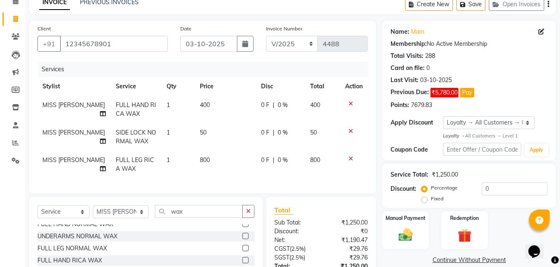
checkbox input "false"
click at [352, 102] on icon at bounding box center [351, 104] width 5 height 6
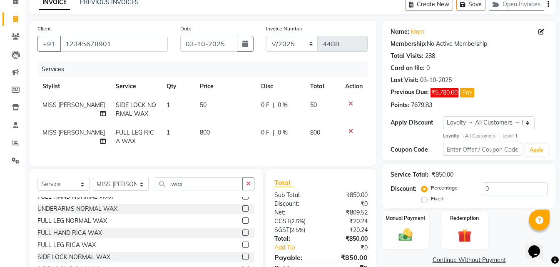
click at [350, 102] on icon at bounding box center [351, 104] width 5 height 6
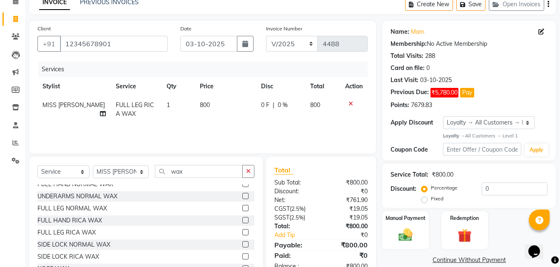
click at [206, 105] on td "800" at bounding box center [225, 109] width 61 height 27
select select "70841"
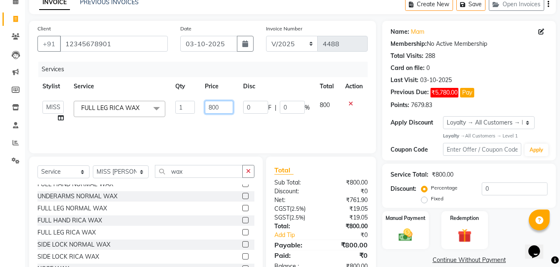
drag, startPoint x: 228, startPoint y: 108, endPoint x: 195, endPoint y: 107, distance: 32.9
click at [195, 107] on tr "MISS. [PERSON_NAME] [PERSON_NAME] MISS [PERSON_NAME] MISS [PERSON_NAME] MISS PI…" at bounding box center [202, 112] width 330 height 32
type input "600"
click at [236, 122] on td "600" at bounding box center [219, 112] width 38 height 32
select select "70841"
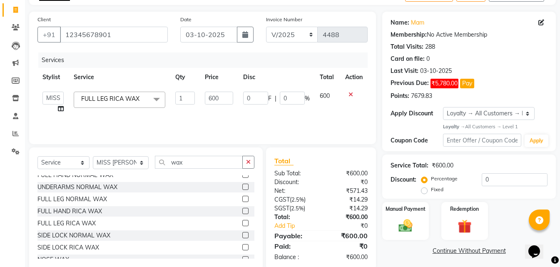
scroll to position [67, 0]
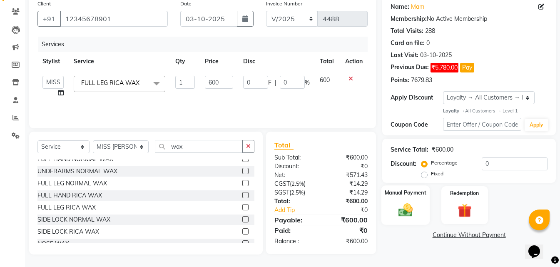
click at [408, 208] on img at bounding box center [405, 210] width 23 height 17
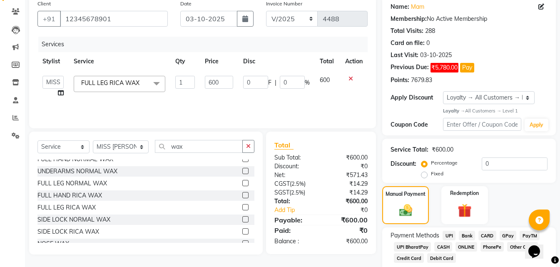
click at [466, 247] on span "ONLINE" at bounding box center [467, 247] width 22 height 10
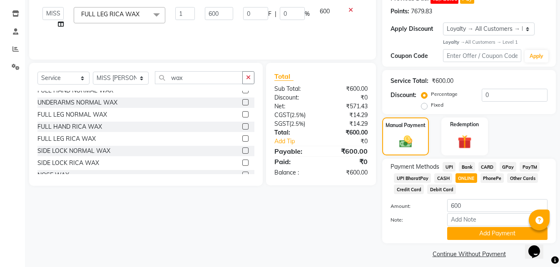
scroll to position [141, 0]
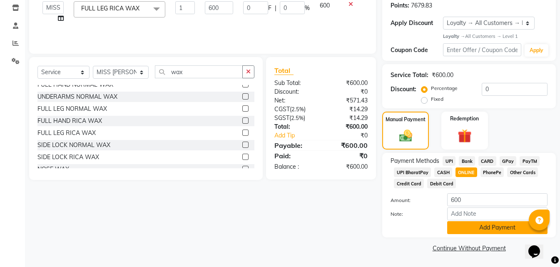
click at [466, 224] on button "Add Payment" at bounding box center [497, 227] width 100 height 13
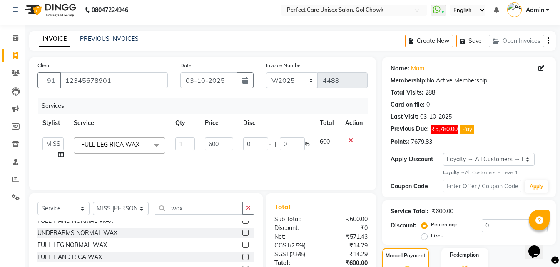
scroll to position [0, 0]
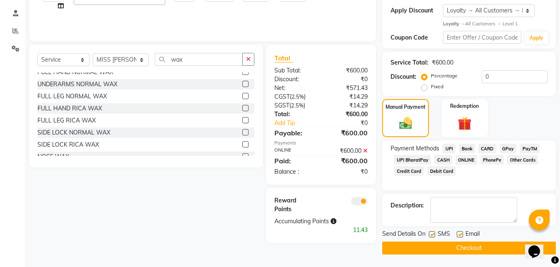
click at [432, 251] on button "Checkout" at bounding box center [469, 248] width 174 height 13
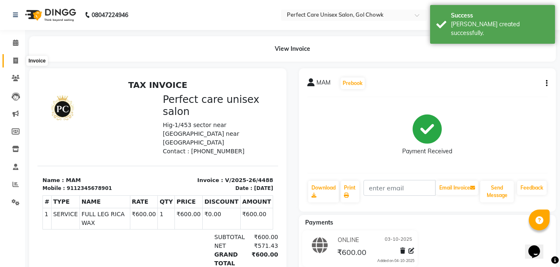
click at [12, 62] on span at bounding box center [15, 61] width 15 height 10
select select "service"
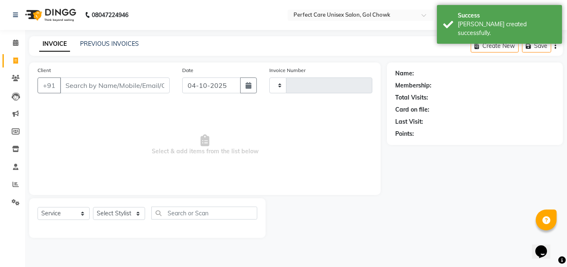
type input "4489"
select select "4751"
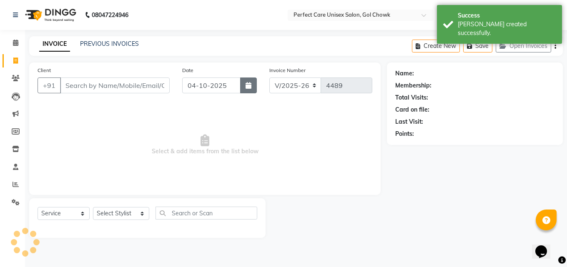
click at [250, 84] on icon "button" at bounding box center [248, 85] width 6 height 7
select select "10"
select select "2025"
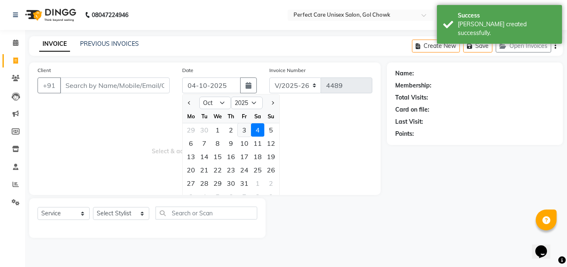
click at [242, 132] on div "3" at bounding box center [243, 129] width 13 height 13
type input "03-10-2025"
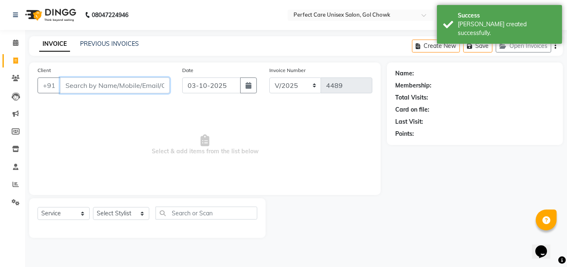
click at [133, 92] on input "Client" at bounding box center [115, 85] width 110 height 16
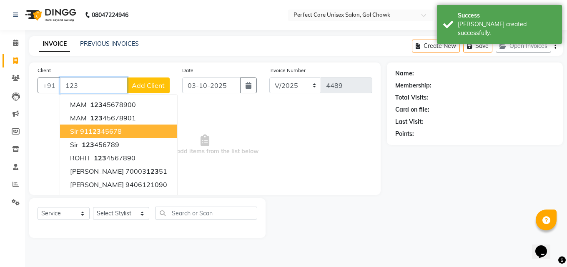
click at [113, 132] on ngb-highlight "91 123 45678" at bounding box center [101, 131] width 42 height 8
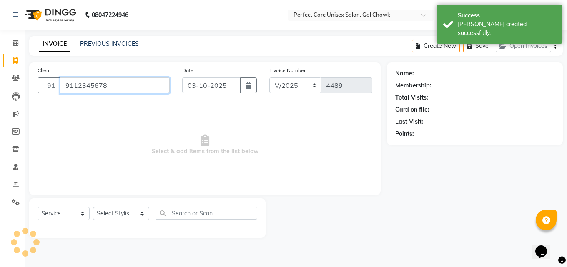
type input "9112345678"
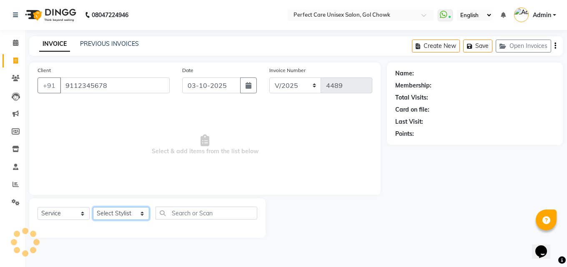
click at [116, 216] on select "Select Stylist MISS. [PERSON_NAME] [PERSON_NAME] MISS [PERSON_NAME] MISS [PERSO…" at bounding box center [121, 213] width 56 height 13
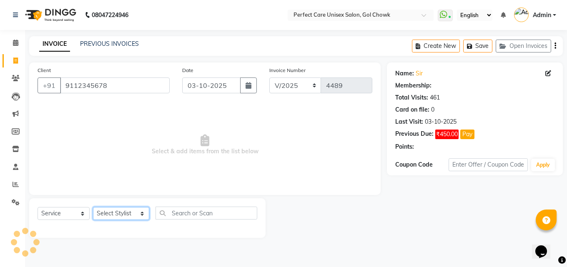
select select "1: Object"
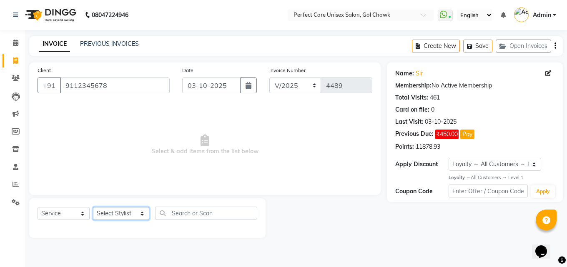
select select "86125"
click at [93, 207] on select "Select Stylist MISS. [PERSON_NAME] [PERSON_NAME] MISS [PERSON_NAME] MISS [PERSO…" at bounding box center [121, 213] width 56 height 13
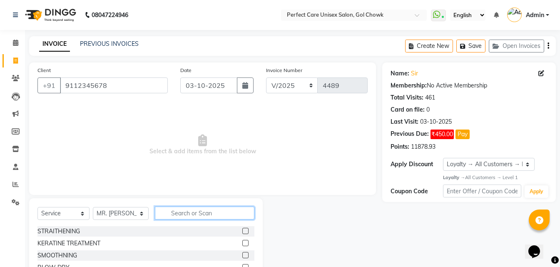
click at [166, 214] on input "text" at bounding box center [204, 213] width 99 height 13
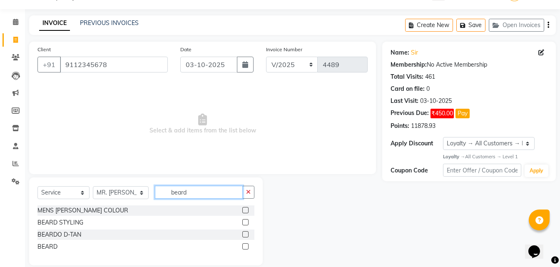
scroll to position [32, 0]
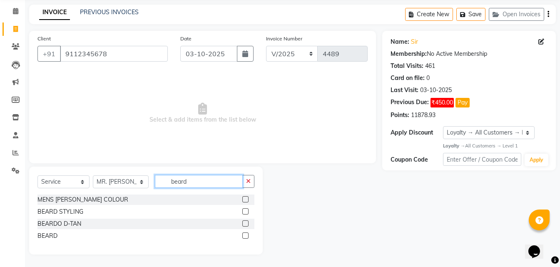
type input "beard"
click at [244, 237] on label at bounding box center [245, 235] width 6 height 6
click at [244, 237] on input "checkbox" at bounding box center [244, 235] width 5 height 5
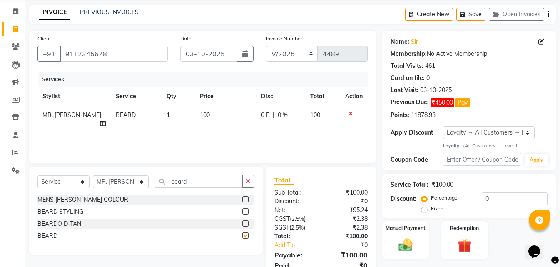
checkbox input "false"
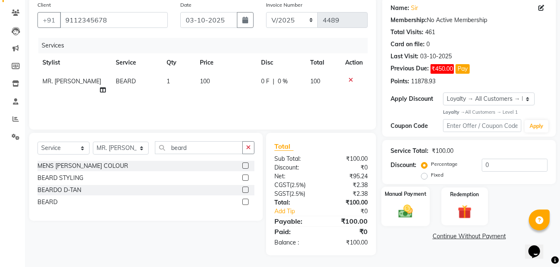
scroll to position [66, 0]
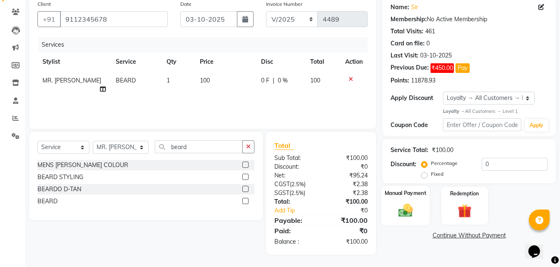
drag, startPoint x: 406, startPoint y: 207, endPoint x: 414, endPoint y: 217, distance: 13.0
click at [407, 207] on img at bounding box center [405, 210] width 23 height 17
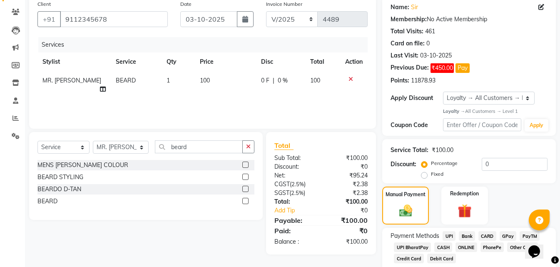
click at [465, 250] on span "ONLINE" at bounding box center [467, 247] width 22 height 10
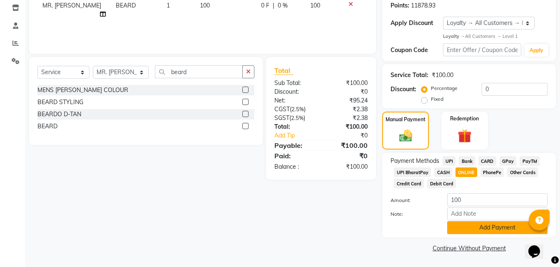
click at [469, 231] on button "Add Payment" at bounding box center [497, 227] width 100 height 13
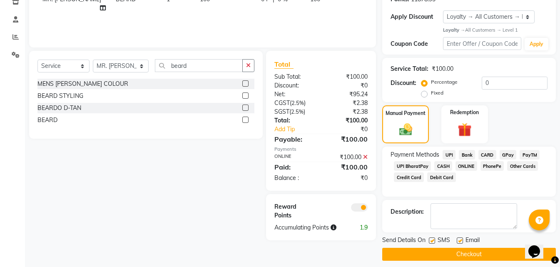
scroll to position [154, 0]
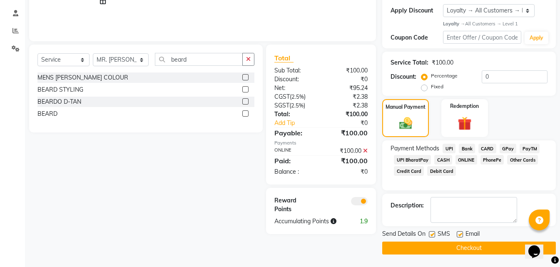
click at [461, 245] on button "Checkout" at bounding box center [469, 248] width 174 height 13
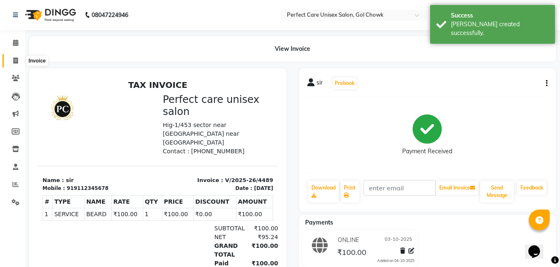
click at [12, 59] on span at bounding box center [15, 61] width 15 height 10
select select "service"
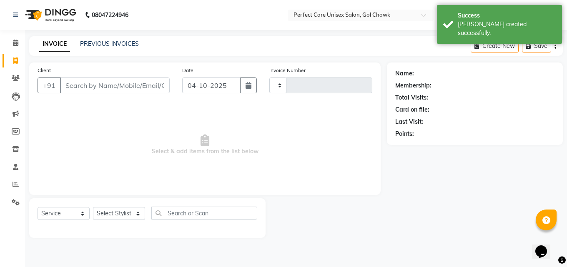
type input "4490"
select select "4751"
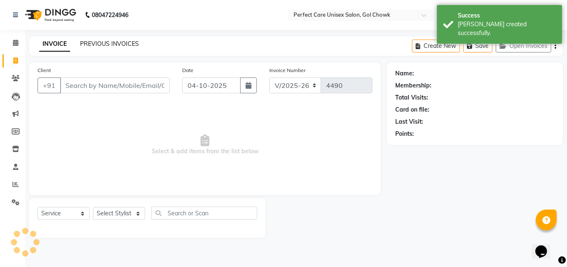
drag, startPoint x: 107, startPoint y: 37, endPoint x: 106, endPoint y: 46, distance: 8.5
click at [107, 41] on div "INVOICE PREVIOUS INVOICES Create New Save Open Invoices" at bounding box center [295, 46] width 533 height 20
click at [106, 46] on link "PREVIOUS INVOICES" at bounding box center [109, 43] width 59 height 7
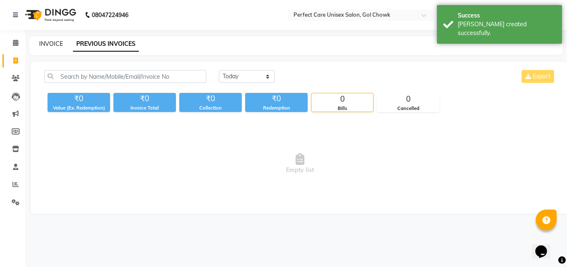
click at [55, 41] on link "INVOICE" at bounding box center [51, 43] width 24 height 7
select select "4751"
select select "service"
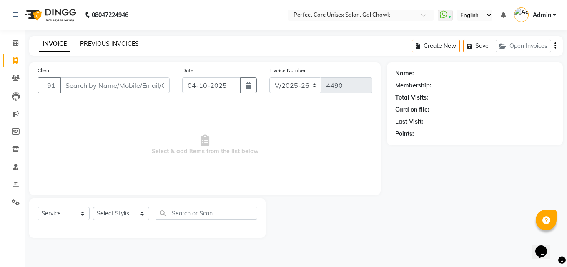
click at [127, 45] on link "PREVIOUS INVOICES" at bounding box center [109, 43] width 59 height 7
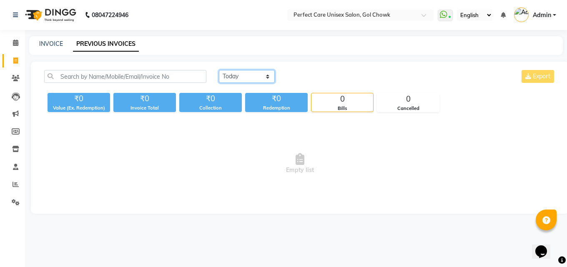
click at [252, 77] on select "[DATE] [DATE] Custom Range" at bounding box center [247, 76] width 56 height 13
select select "yesterday"
click at [219, 70] on select "[DATE] [DATE] Custom Range" at bounding box center [247, 76] width 56 height 13
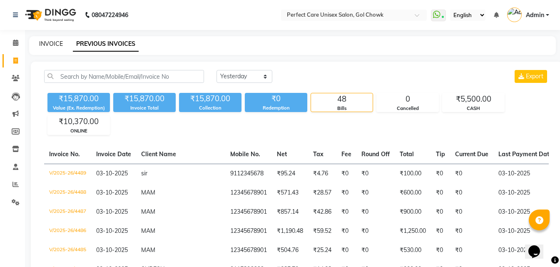
click at [50, 43] on link "INVOICE" at bounding box center [51, 43] width 24 height 7
select select "service"
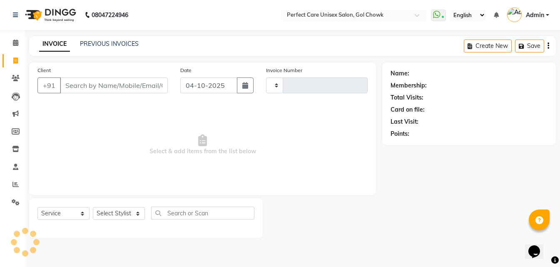
type input "4490"
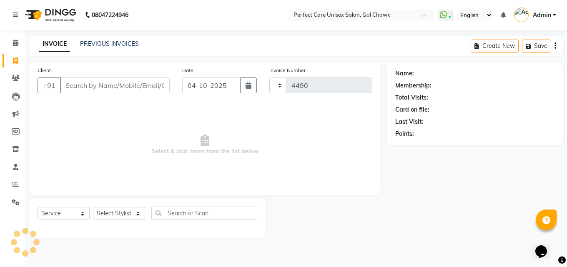
select select "4751"
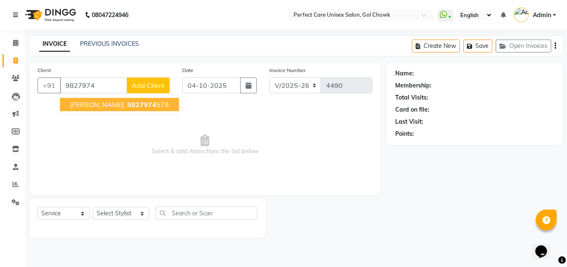
click at [125, 104] on ngb-highlight "9827974 578" at bounding box center [146, 104] width 43 height 8
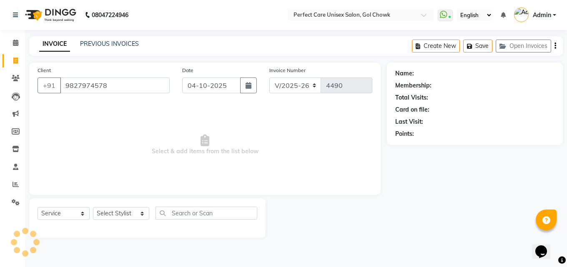
type input "9827974578"
select select "1: Object"
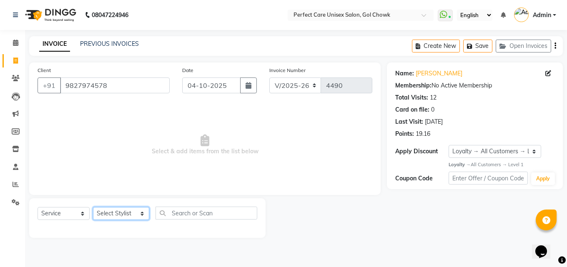
click at [131, 212] on select "Select Stylist MISS. [PERSON_NAME] [PERSON_NAME] MISS [PERSON_NAME] MISS [PERSO…" at bounding box center [121, 213] width 56 height 13
select select "28404"
click at [93, 207] on select "Select Stylist MISS. [PERSON_NAME] [PERSON_NAME] MISS [PERSON_NAME] MISS [PERSO…" at bounding box center [121, 213] width 56 height 13
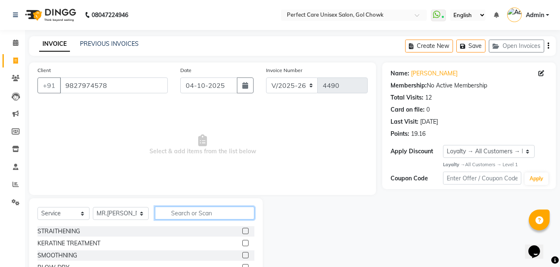
click at [202, 218] on input "text" at bounding box center [204, 213] width 99 height 13
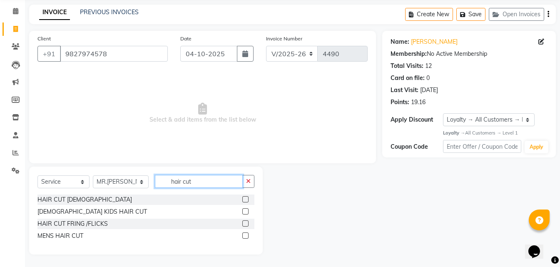
type input "hair cut"
click at [248, 236] on label at bounding box center [245, 235] width 6 height 6
click at [248, 236] on input "checkbox" at bounding box center [244, 235] width 5 height 5
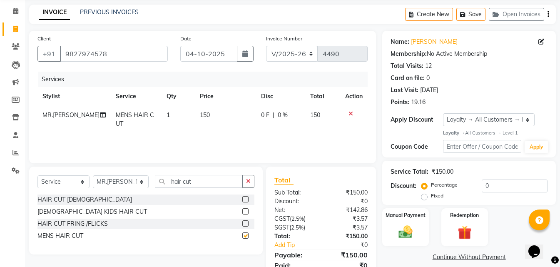
checkbox input "false"
drag, startPoint x: 202, startPoint y: 187, endPoint x: 147, endPoint y: 179, distance: 55.2
click at [147, 179] on div "Select Service Product Membership Package Voucher Prepaid Gift Card Select Styl…" at bounding box center [145, 185] width 217 height 20
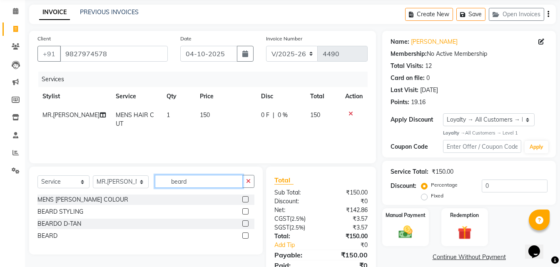
type input "beard"
click at [249, 237] on div at bounding box center [248, 236] width 12 height 10
click at [245, 237] on label at bounding box center [245, 235] width 6 height 6
click at [245, 237] on input "checkbox" at bounding box center [244, 235] width 5 height 5
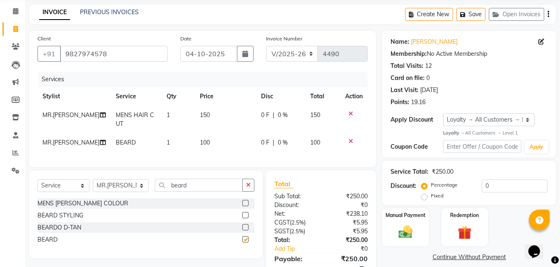
checkbox input "false"
click at [200, 122] on td "150" at bounding box center [225, 119] width 61 height 27
select select "28404"
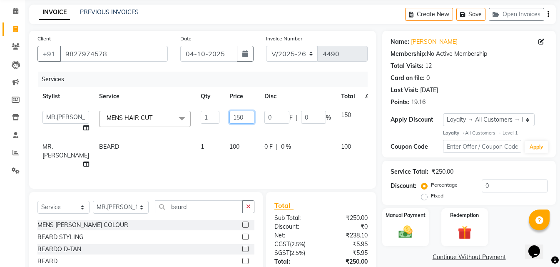
drag, startPoint x: 231, startPoint y: 120, endPoint x: 216, endPoint y: 118, distance: 14.7
click at [230, 118] on input "150" at bounding box center [242, 117] width 25 height 13
type input "200"
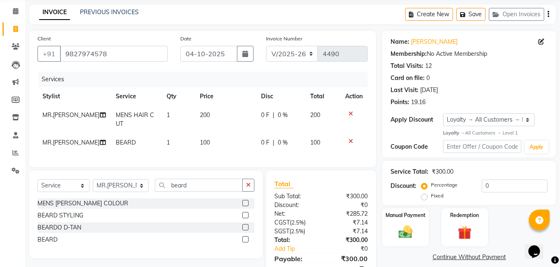
click at [227, 159] on div "Services Stylist Service Qty Price Disc Total Action MR.[PERSON_NAME] MENS HAIR…" at bounding box center [202, 115] width 330 height 87
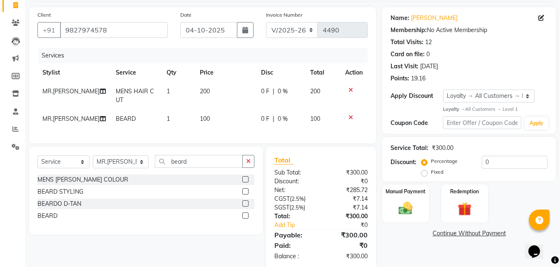
scroll to position [76, 0]
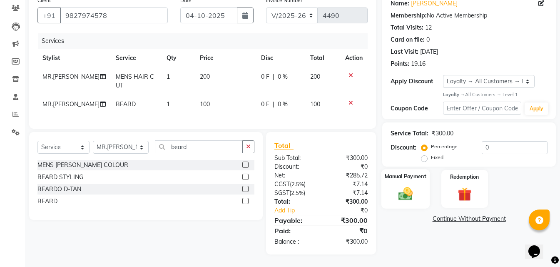
click at [421, 190] on div "Manual Payment" at bounding box center [406, 189] width 48 height 40
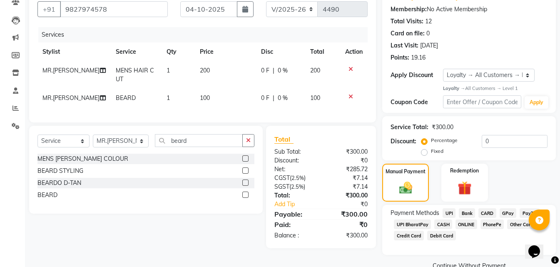
click at [440, 221] on span "CASH" at bounding box center [443, 225] width 18 height 10
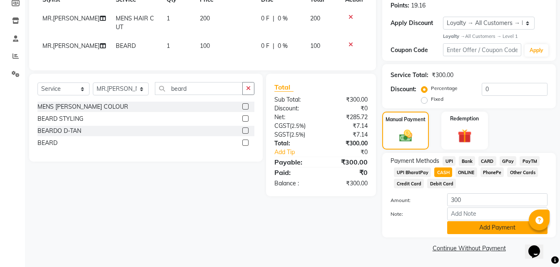
click at [464, 230] on button "Add Payment" at bounding box center [497, 227] width 100 height 13
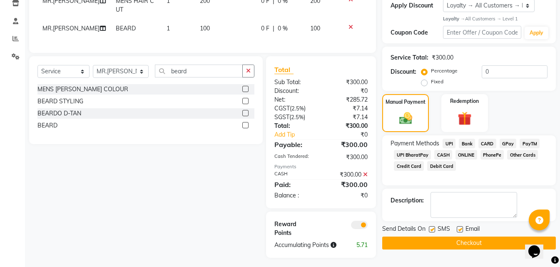
scroll to position [155, 0]
